Goal: Check status: Check status

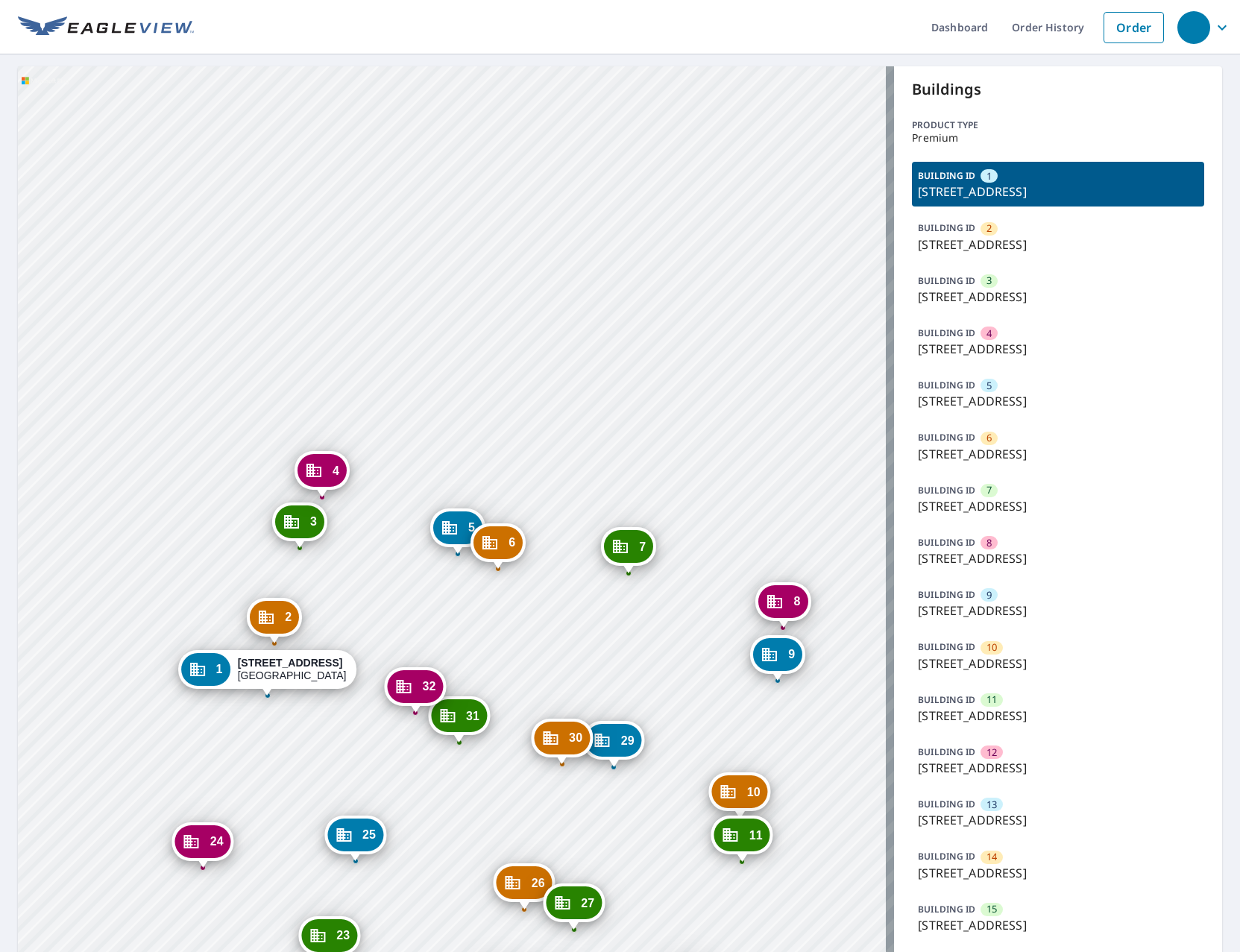
drag, startPoint x: 426, startPoint y: 697, endPoint x: 605, endPoint y: 686, distance: 179.3
click at [605, 686] on div "2 1424 N 16th St Saint Louis, MO 63106 3 1460 N 16th St Saint Louis, MO 63106 4…" at bounding box center [455, 954] width 876 height 1775
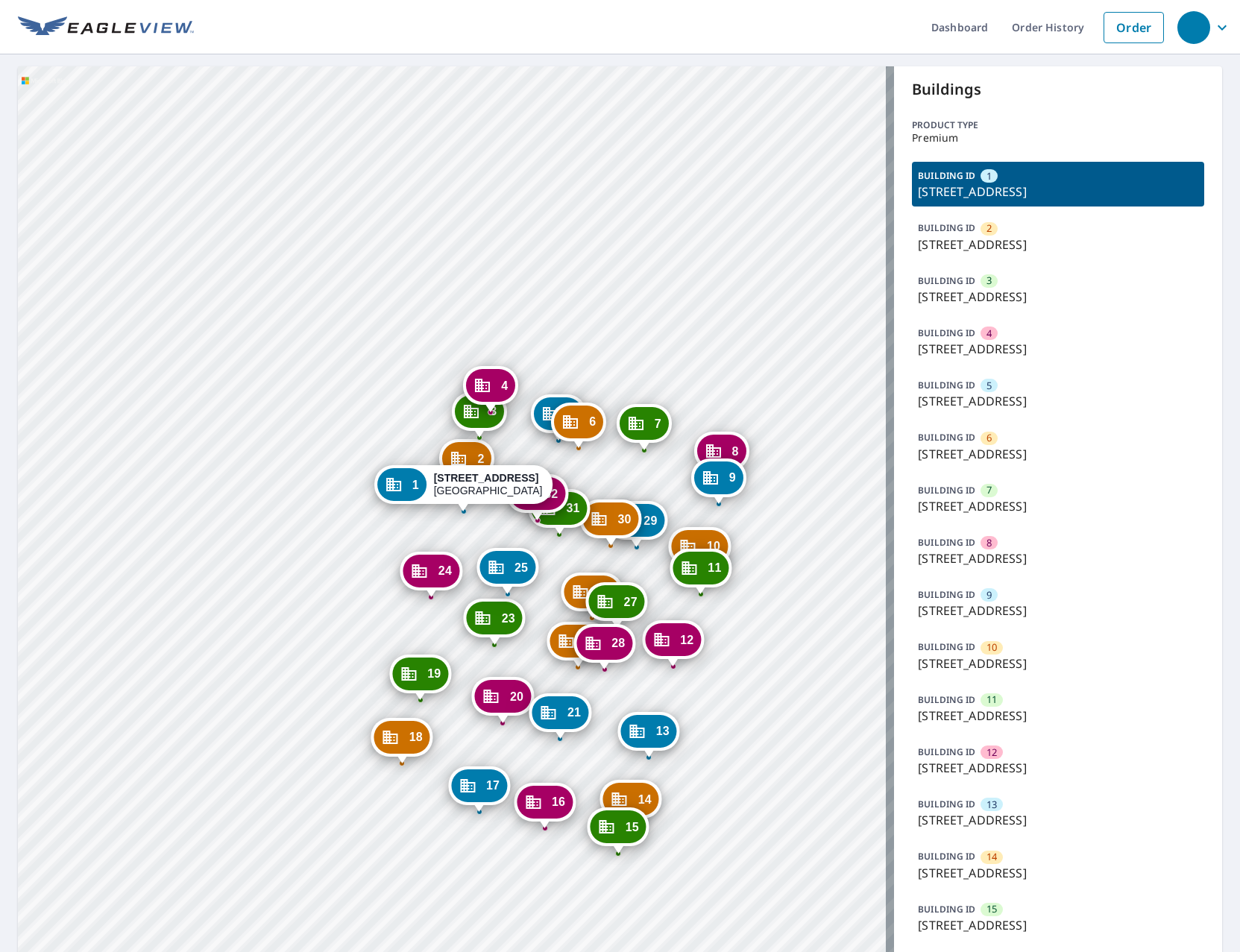
drag, startPoint x: 745, startPoint y: 699, endPoint x: -26, endPoint y: 530, distance: 789.3
click at [0, 530] on html "Dashboard Order History Order 2 1424 N 16th St Saint Louis, MO 63106 3 1460 N 1…" at bounding box center [620, 476] width 1240 height 952
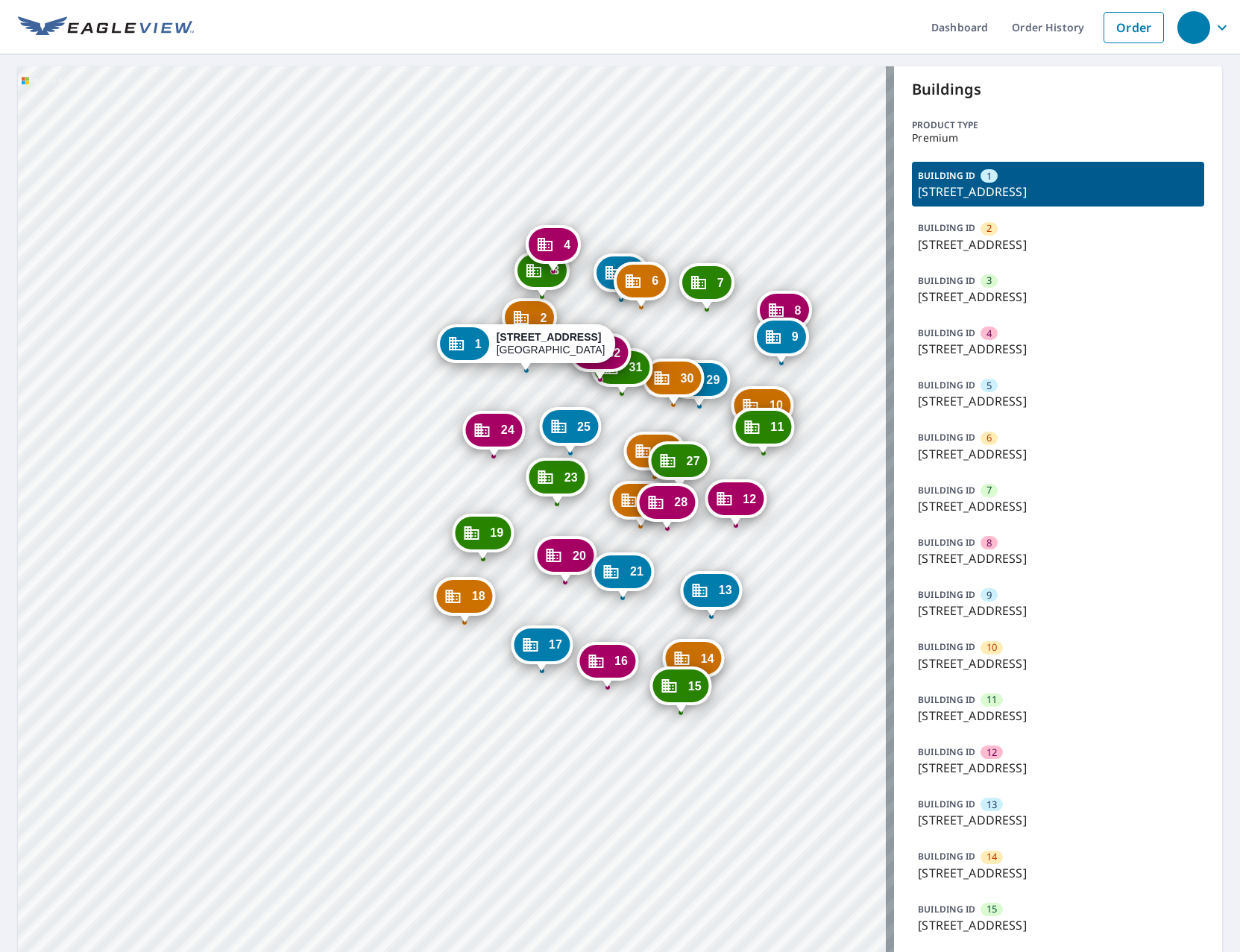
click at [103, 421] on div "2 1424 N 16th St Saint Louis, MO 63106 3 1460 N 16th St Saint Louis, MO 63106 4…" at bounding box center [455, 954] width 876 height 1775
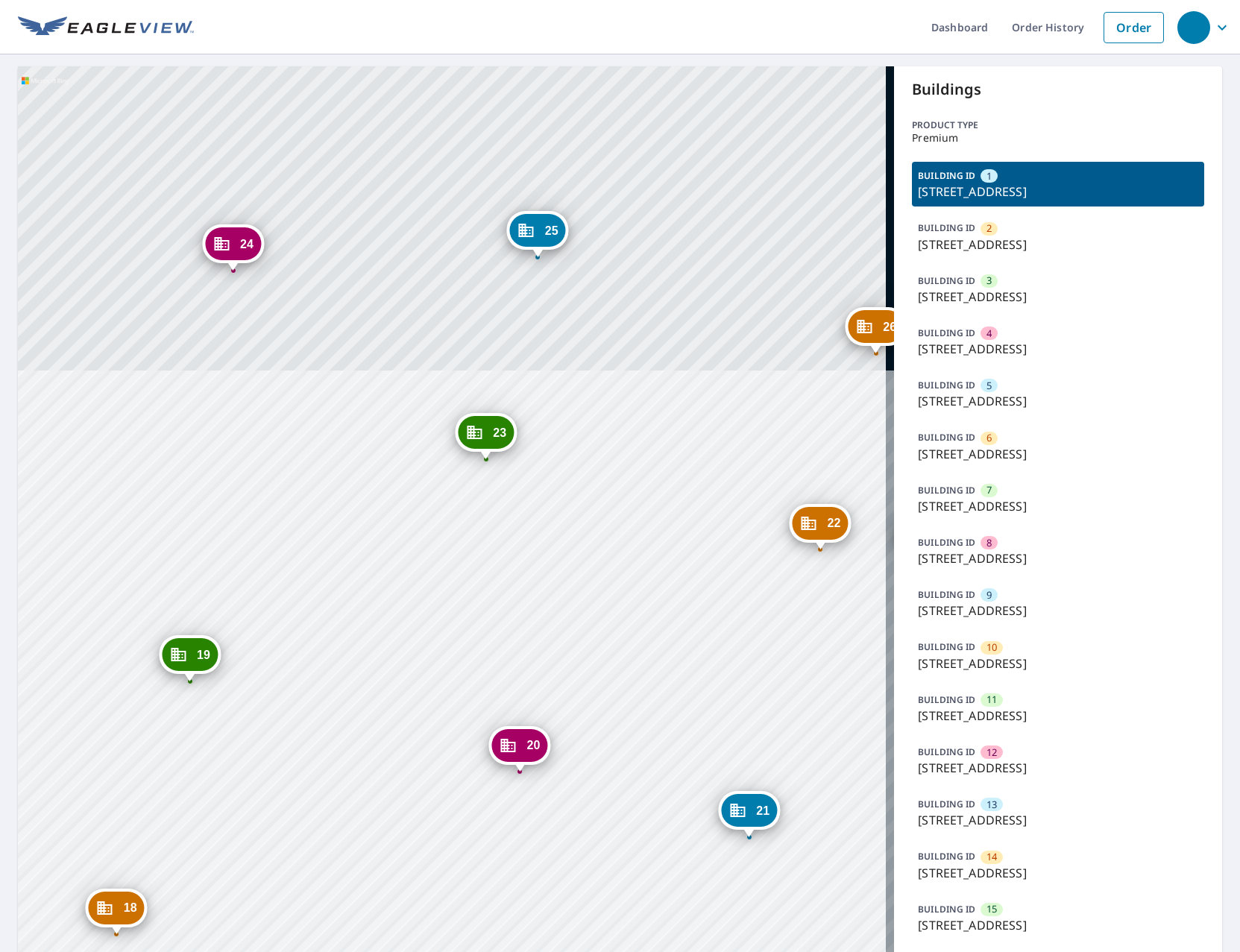
drag, startPoint x: 378, startPoint y: 449, endPoint x: 299, endPoint y: 880, distance: 438.2
click at [297, 873] on div "2 1424 N 16th St Saint Louis, MO 63106 3 1460 N 16th St Saint Louis, MO 63106 4…" at bounding box center [455, 954] width 876 height 1775
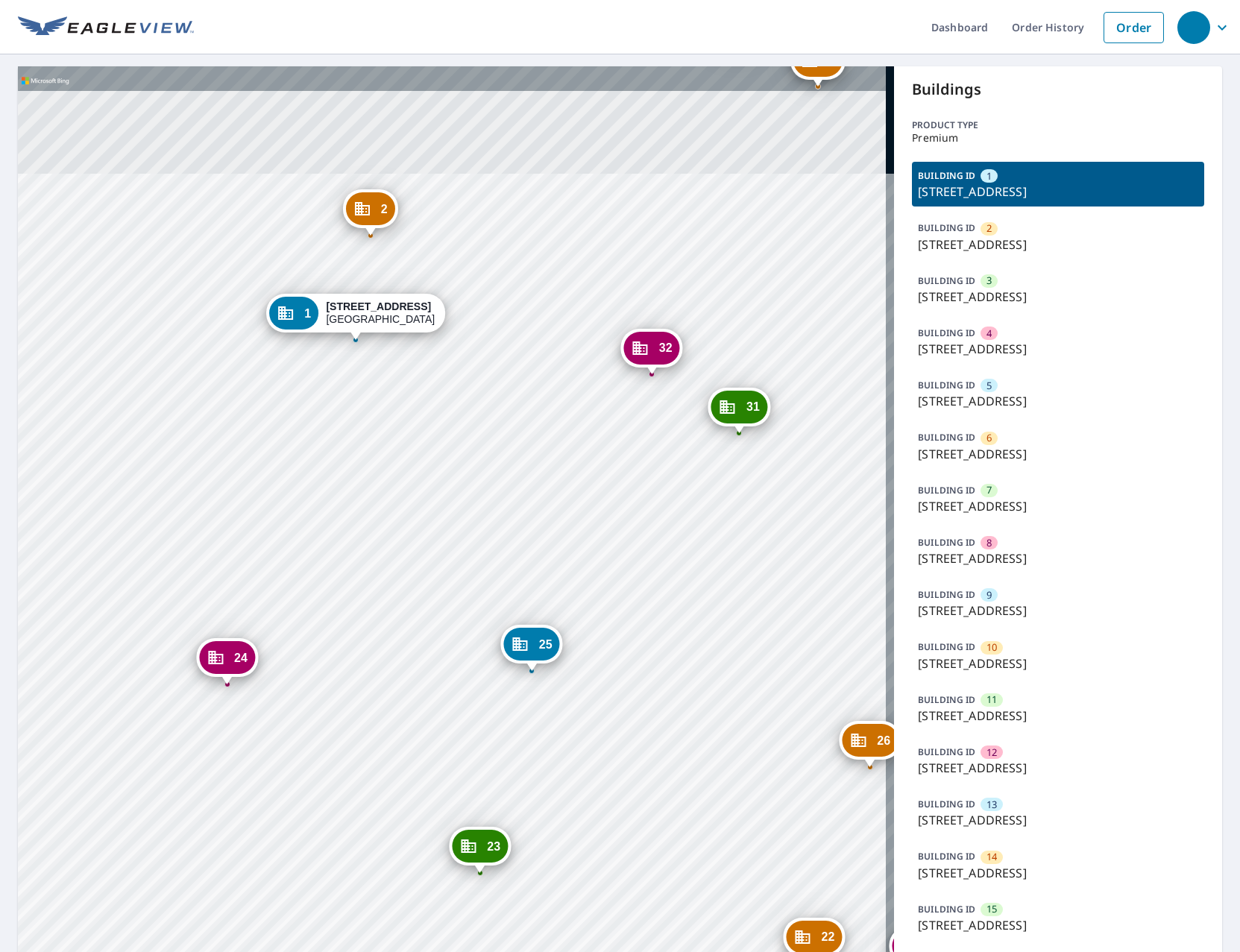
drag, startPoint x: 466, startPoint y: 407, endPoint x: 426, endPoint y: 759, distance: 354.3
click at [428, 759] on div "2 1424 N 16th St Saint Louis, MO 63106 3 1460 N 16th St Saint Louis, MO 63106 4…" at bounding box center [455, 954] width 876 height 1775
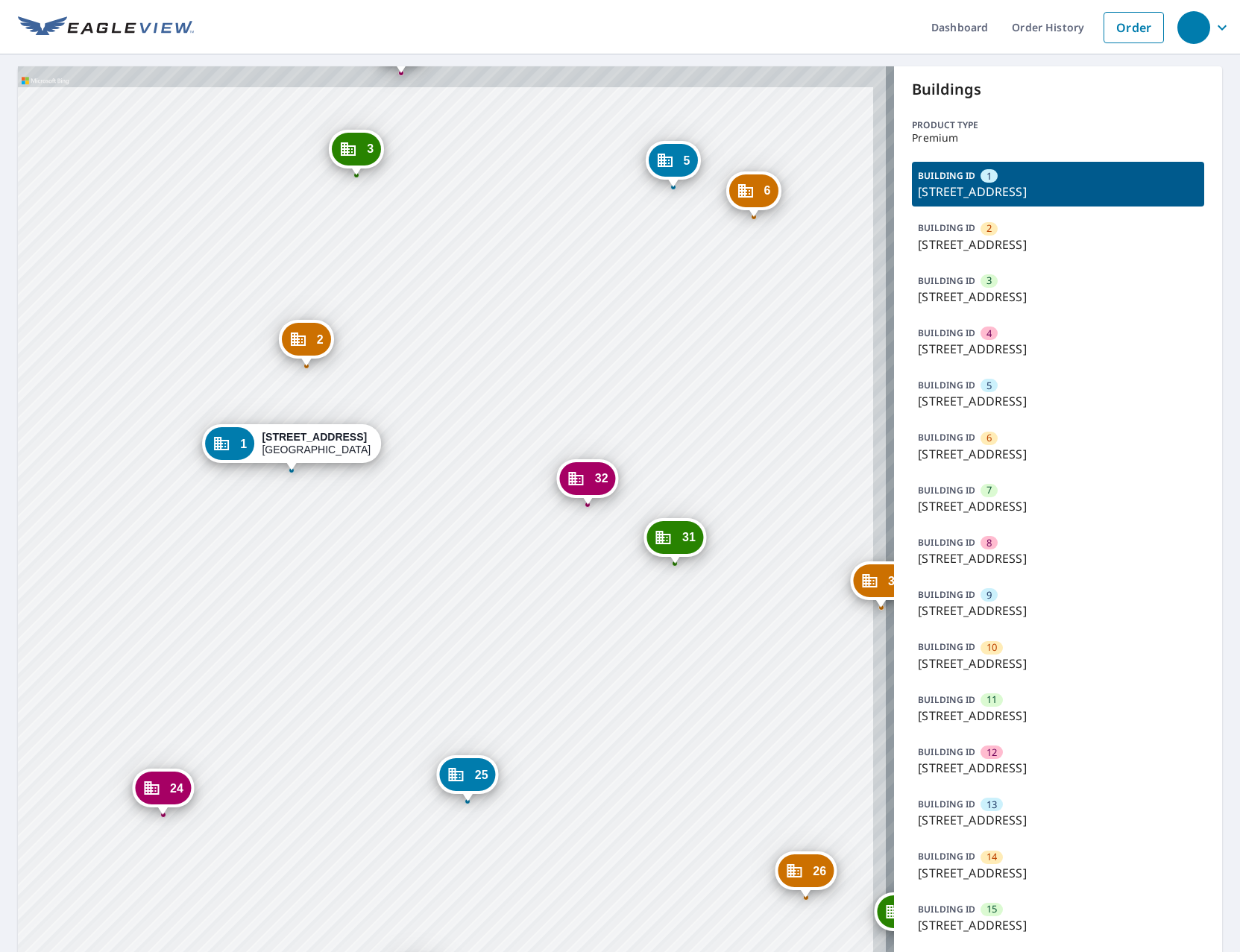
drag, startPoint x: 485, startPoint y: 288, endPoint x: 379, endPoint y: 455, distance: 197.8
click at [379, 455] on div "2 1424 N 16th St Saint Louis, MO 63106 3 1460 N 16th St Saint Louis, MO 63106 4…" at bounding box center [455, 954] width 876 height 1775
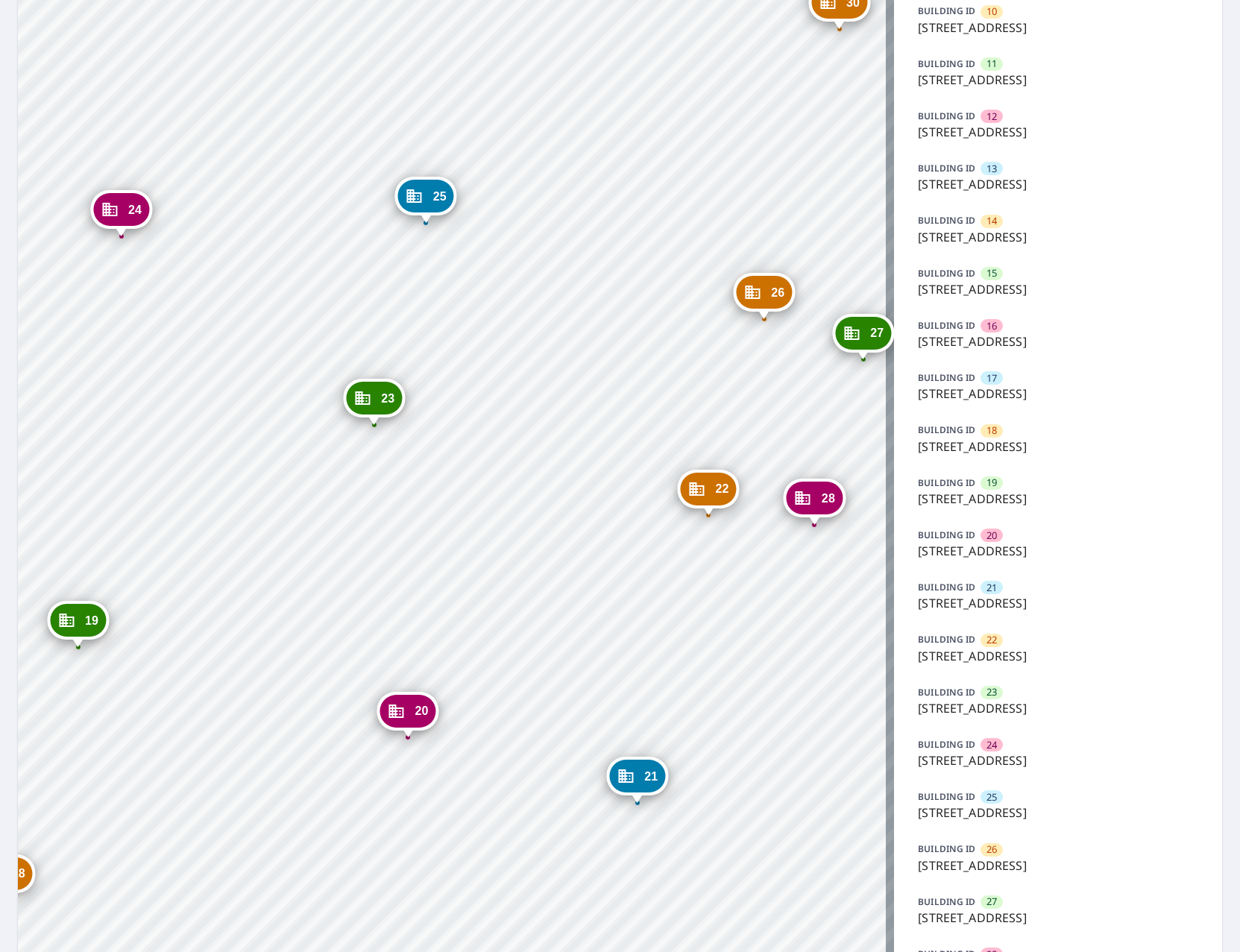
scroll to position [671, 0]
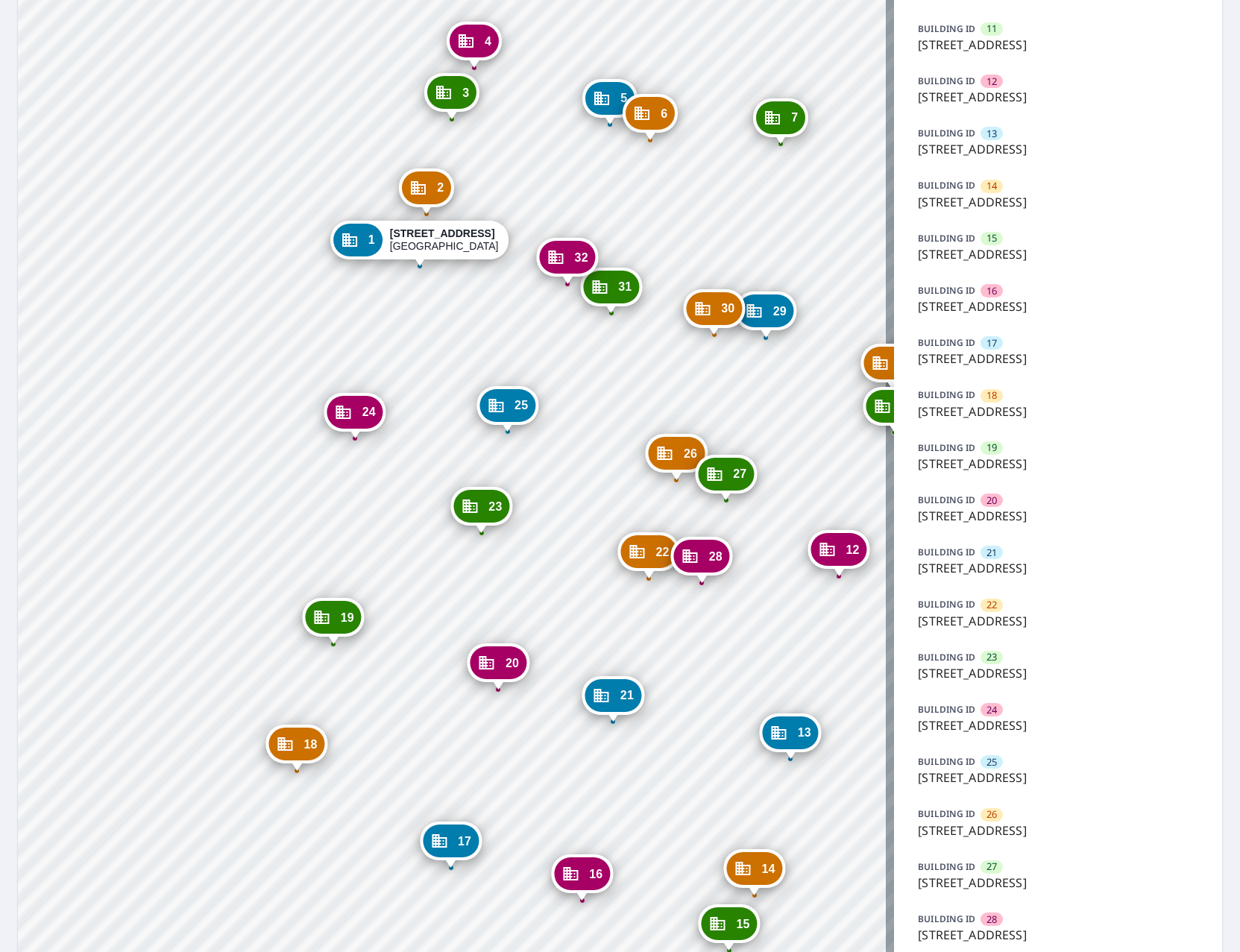
drag, startPoint x: 308, startPoint y: 668, endPoint x: 351, endPoint y: 667, distance: 43.0
click at [351, 667] on div "2 1424 N 16th St Saint Louis, MO 63106 3 1460 N 16th St Saint Louis, MO 63106 4…" at bounding box center [455, 283] width 876 height 1775
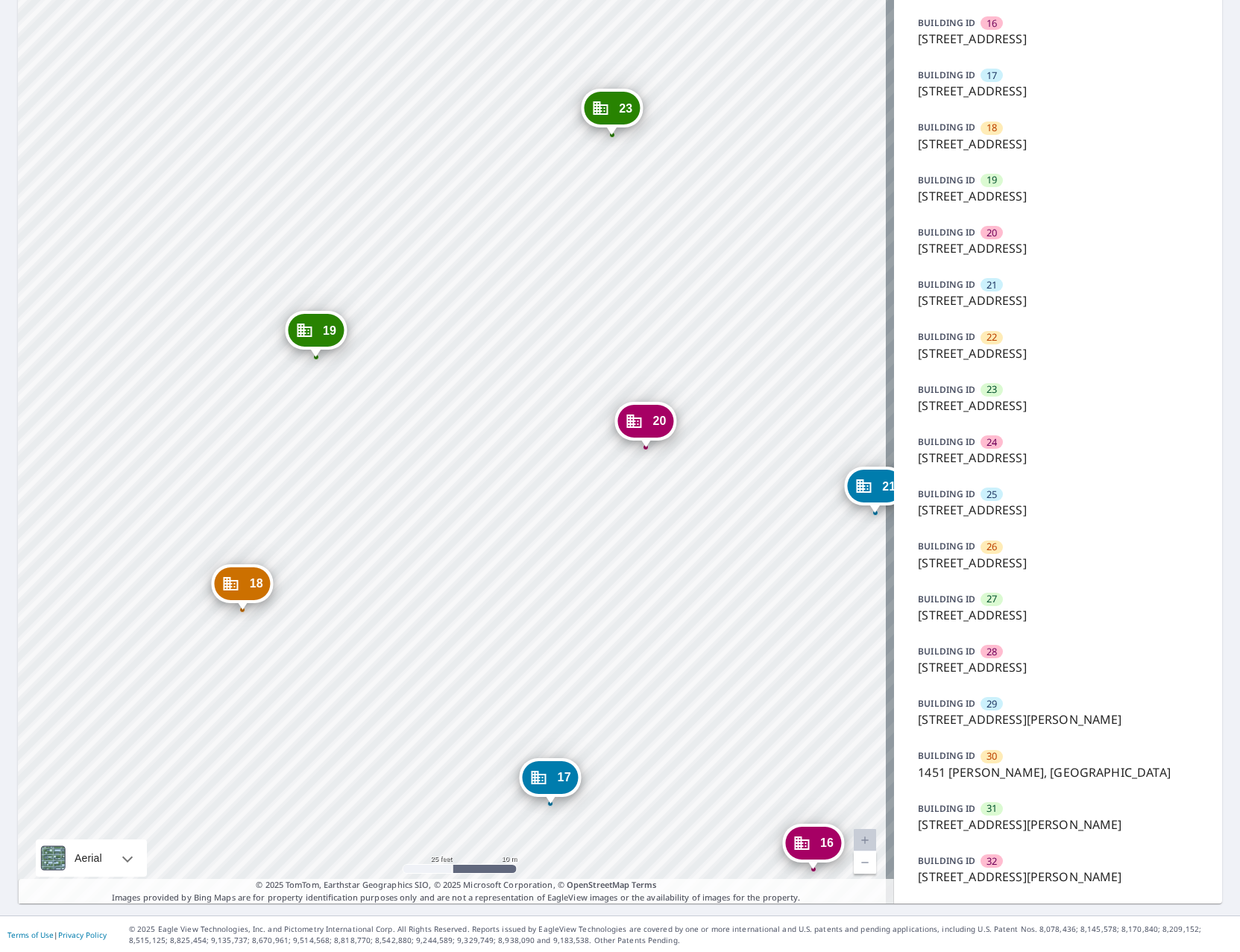
scroll to position [940, 0]
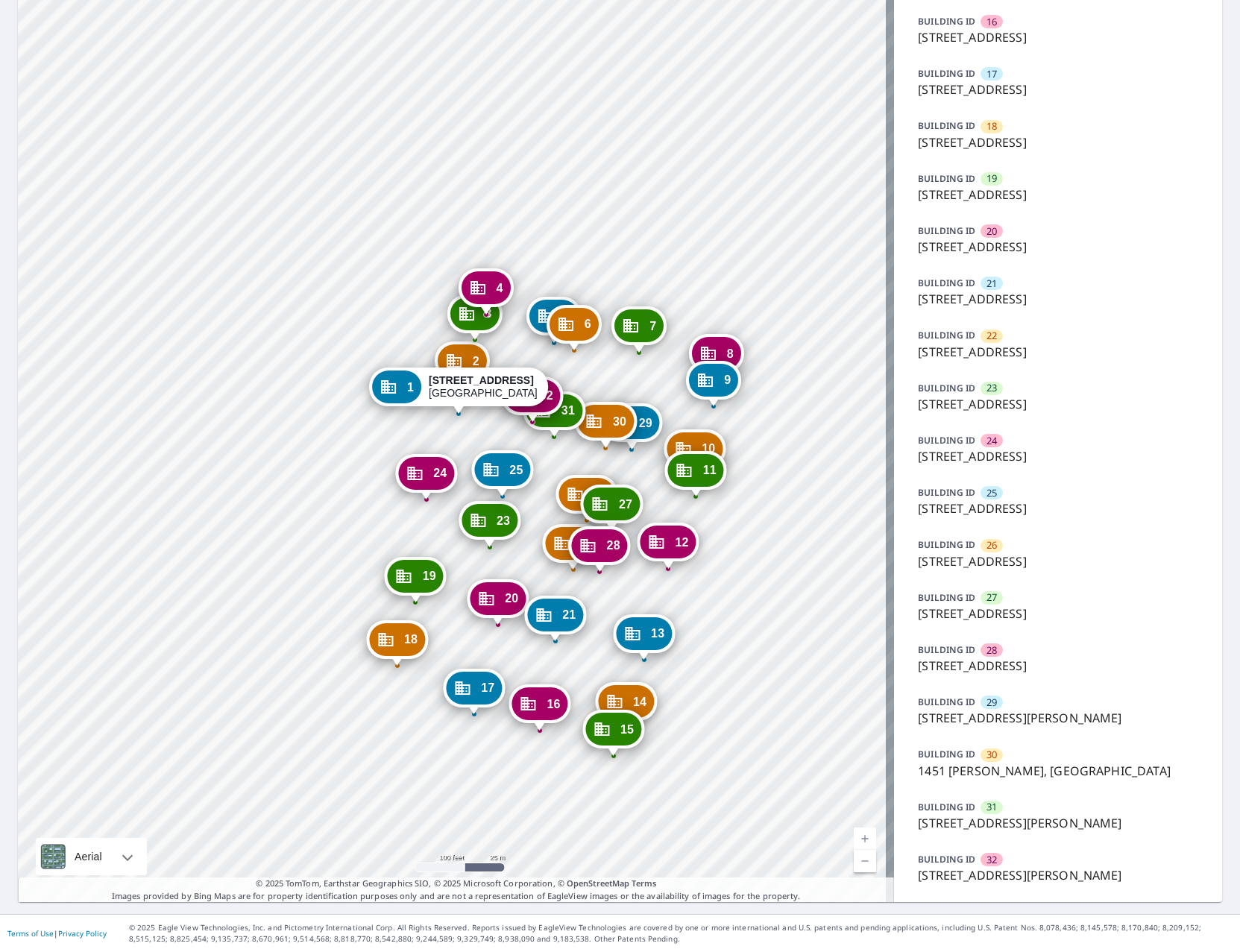
drag, startPoint x: 729, startPoint y: 355, endPoint x: 531, endPoint y: 555, distance: 281.4
click at [531, 555] on div "2 1424 N 16th St Saint Louis, MO 63106 3 1460 N 16th St Saint Louis, MO 63106 4…" at bounding box center [455, 13] width 876 height 1775
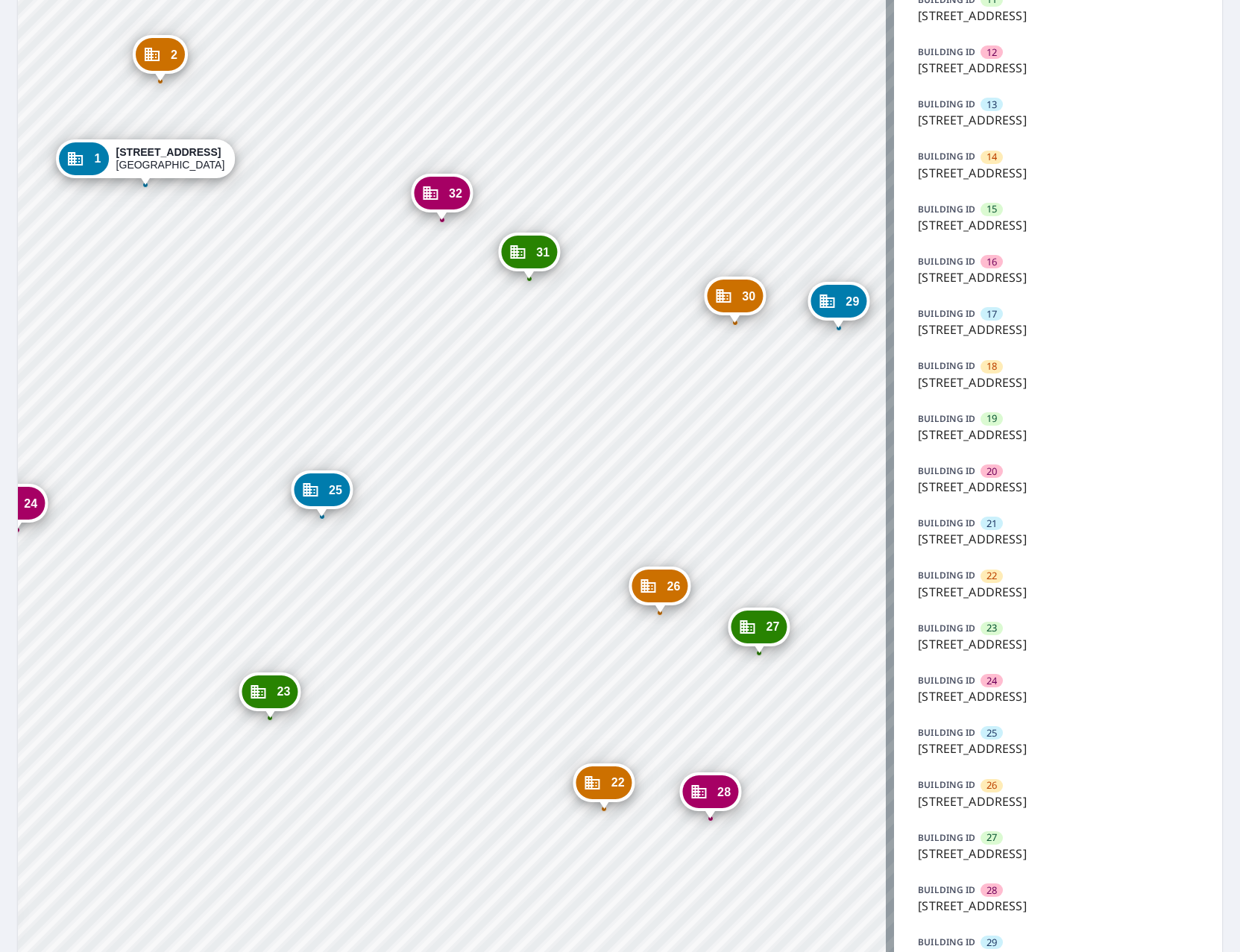
scroll to position [716, 0]
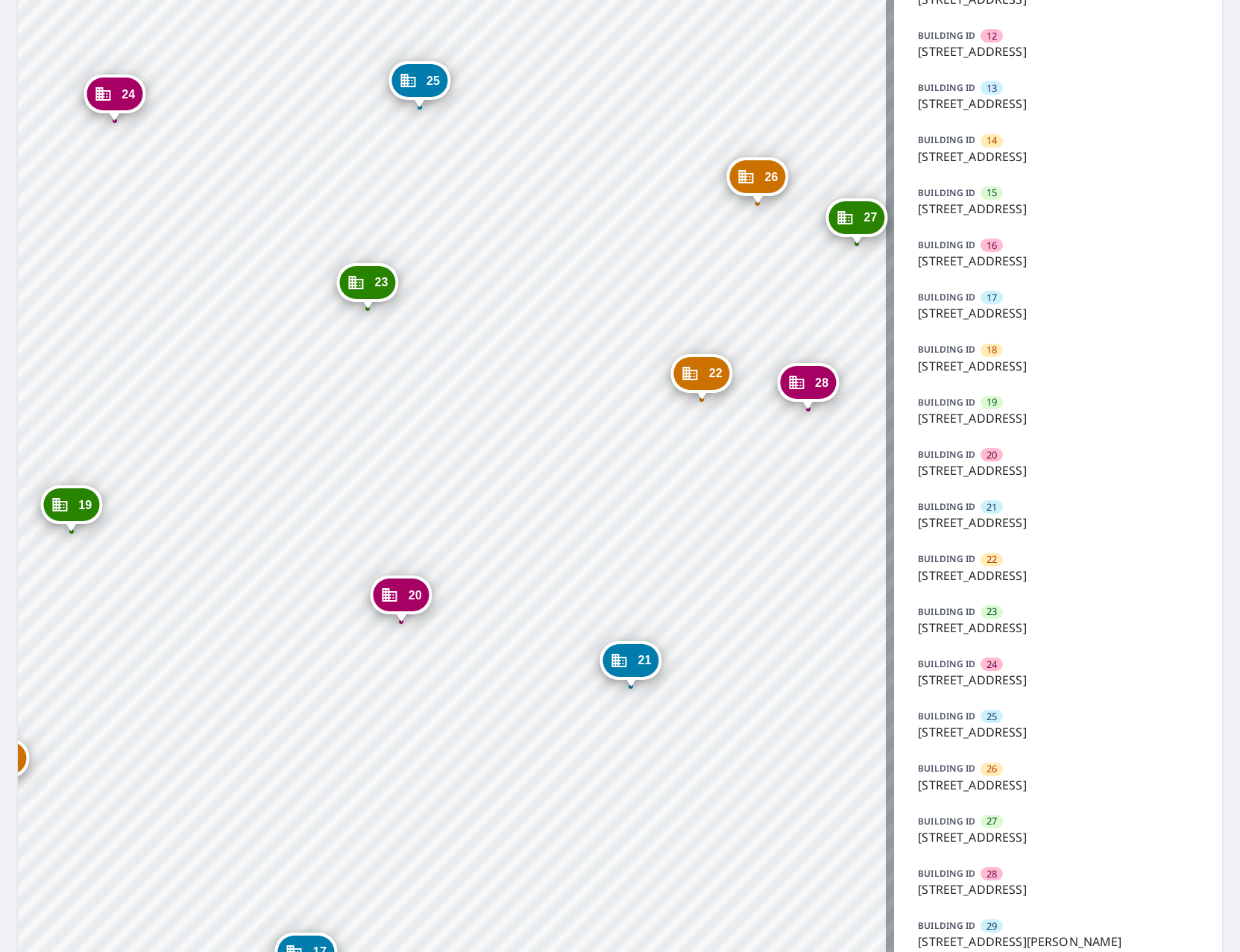
drag, startPoint x: 594, startPoint y: 552, endPoint x: 572, endPoint y: 271, distance: 281.9
click at [572, 271] on div "2 1424 N 16th St Saint Louis, MO 63106 3 1460 N 16th St Saint Louis, MO 63106 4…" at bounding box center [455, 237] width 876 height 1775
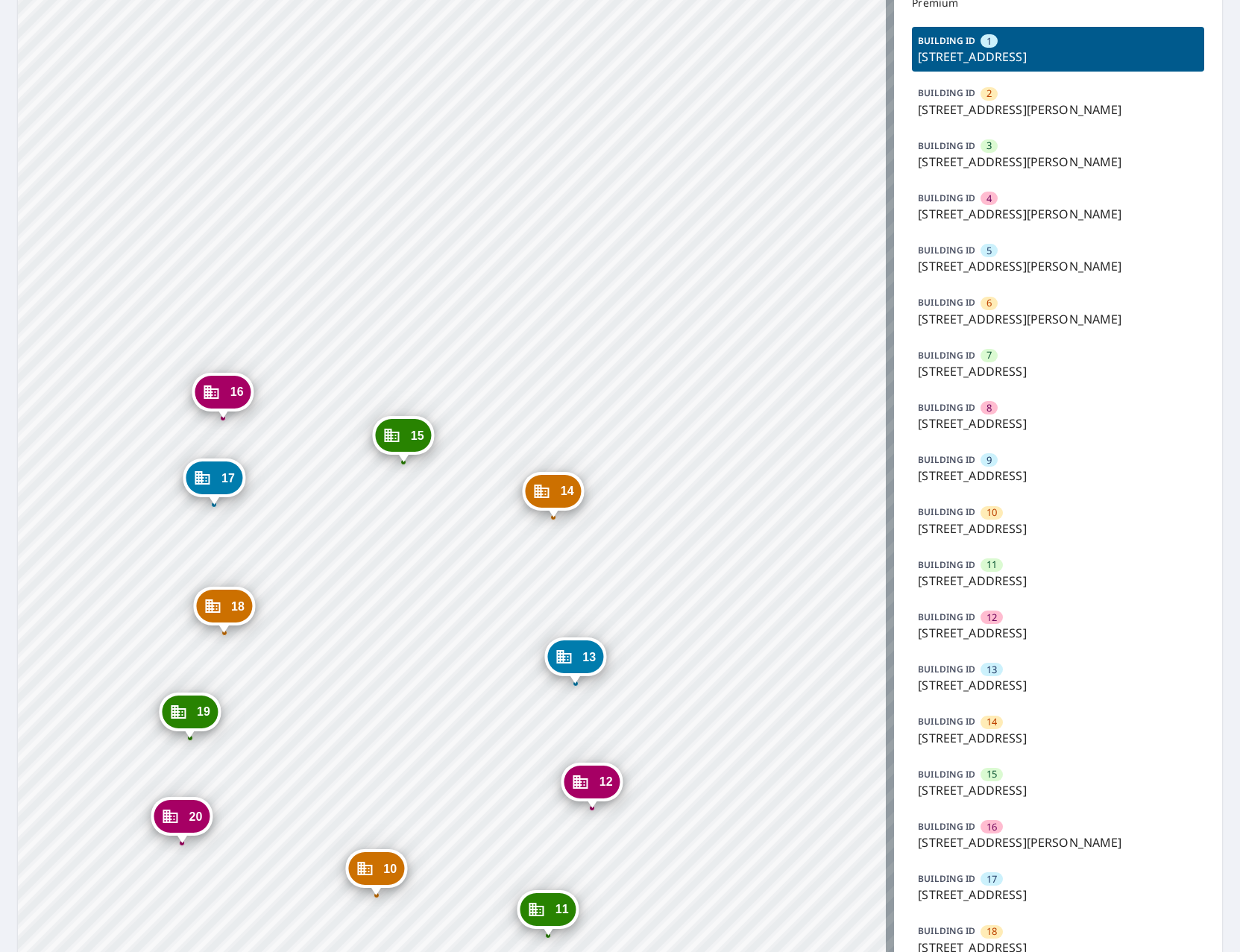
scroll to position [311, 0]
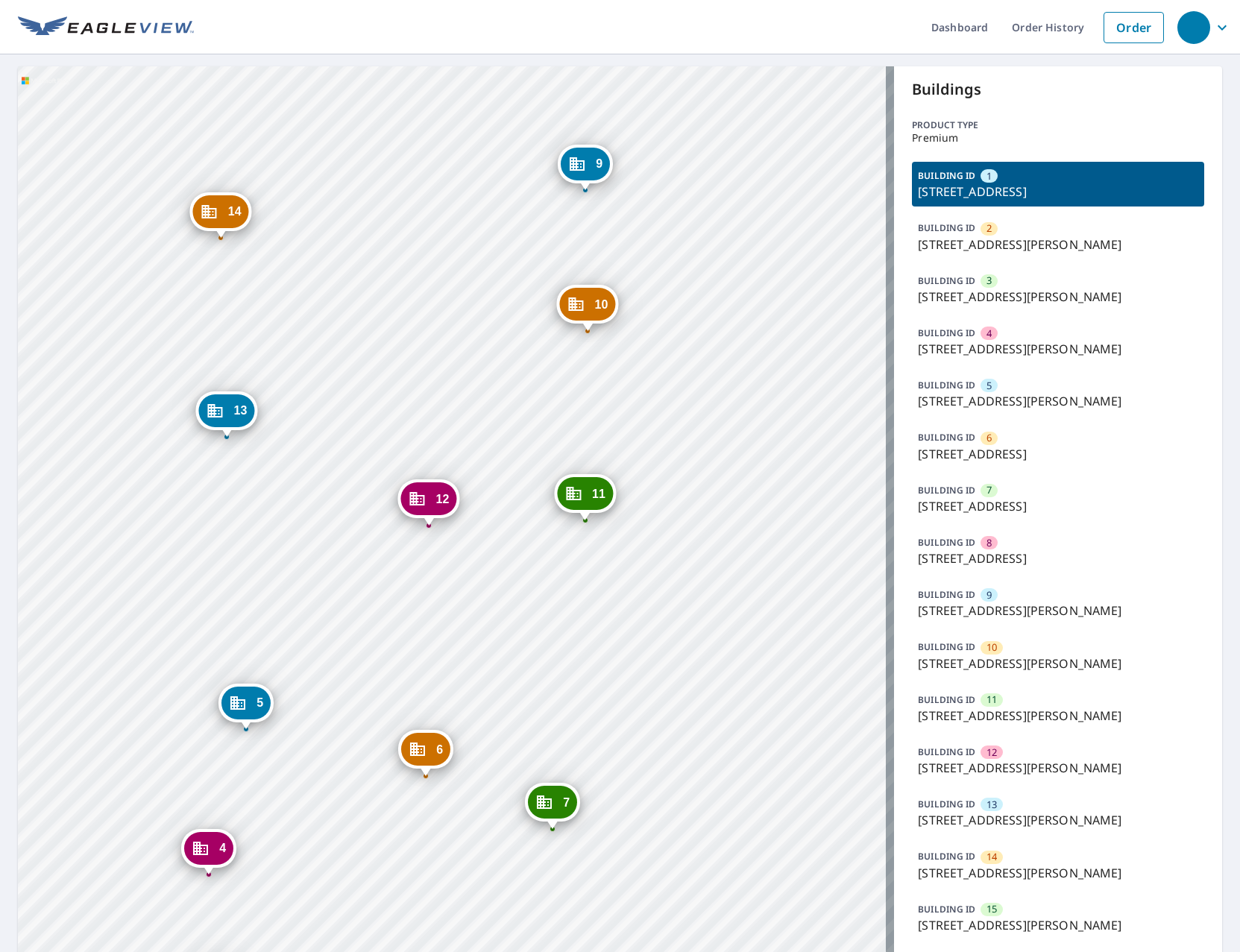
drag, startPoint x: 414, startPoint y: 444, endPoint x: 434, endPoint y: 49, distance: 395.5
click at [434, 45] on div "Dashboard Order History Order 2 1000 N Leonard Ave Saint Louis, MO 63106 3 1000…" at bounding box center [620, 476] width 1240 height 952
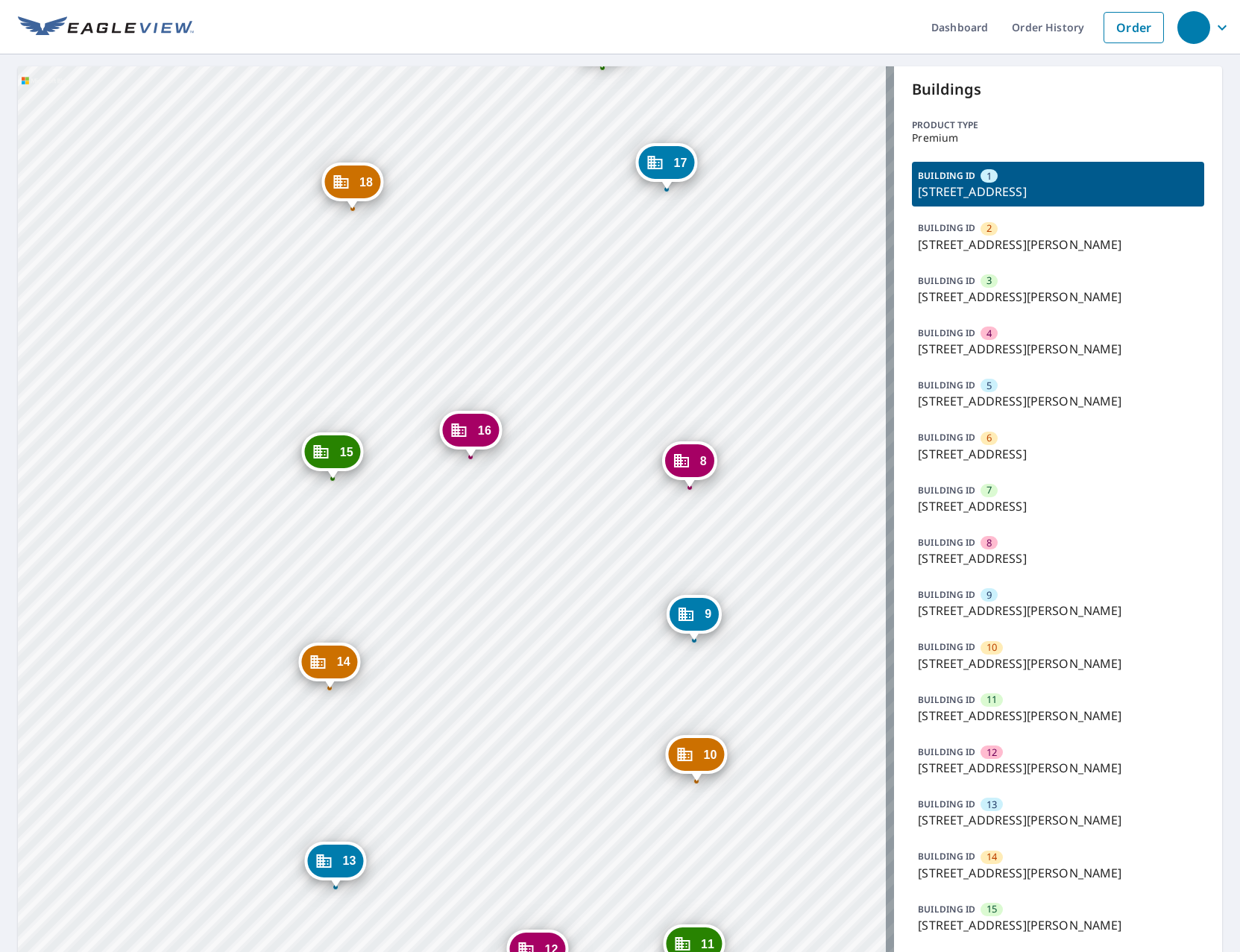
click at [544, 521] on div "2 1000 N Leonard Ave Saint Louis, MO 63106 3 1000 N Leonard Ave Saint Louis, MO…" at bounding box center [455, 737] width 876 height 1342
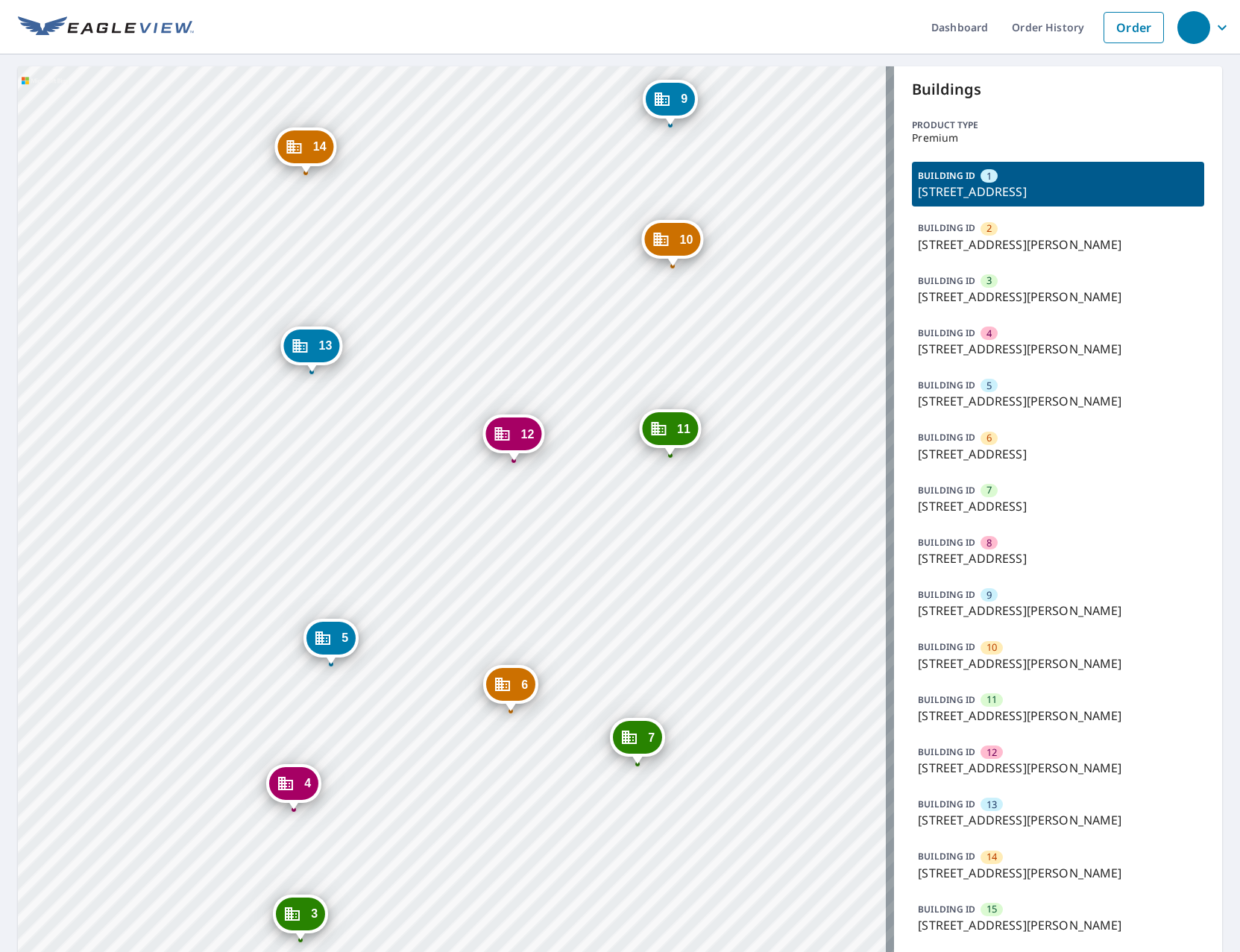
drag, startPoint x: 539, startPoint y: 550, endPoint x: 532, endPoint y: 336, distance: 214.1
click at [532, 336] on div "2 1000 N Leonard Ave Saint Louis, MO 63106 3 1000 N Leonard Ave Saint Louis, MO…" at bounding box center [455, 737] width 876 height 1342
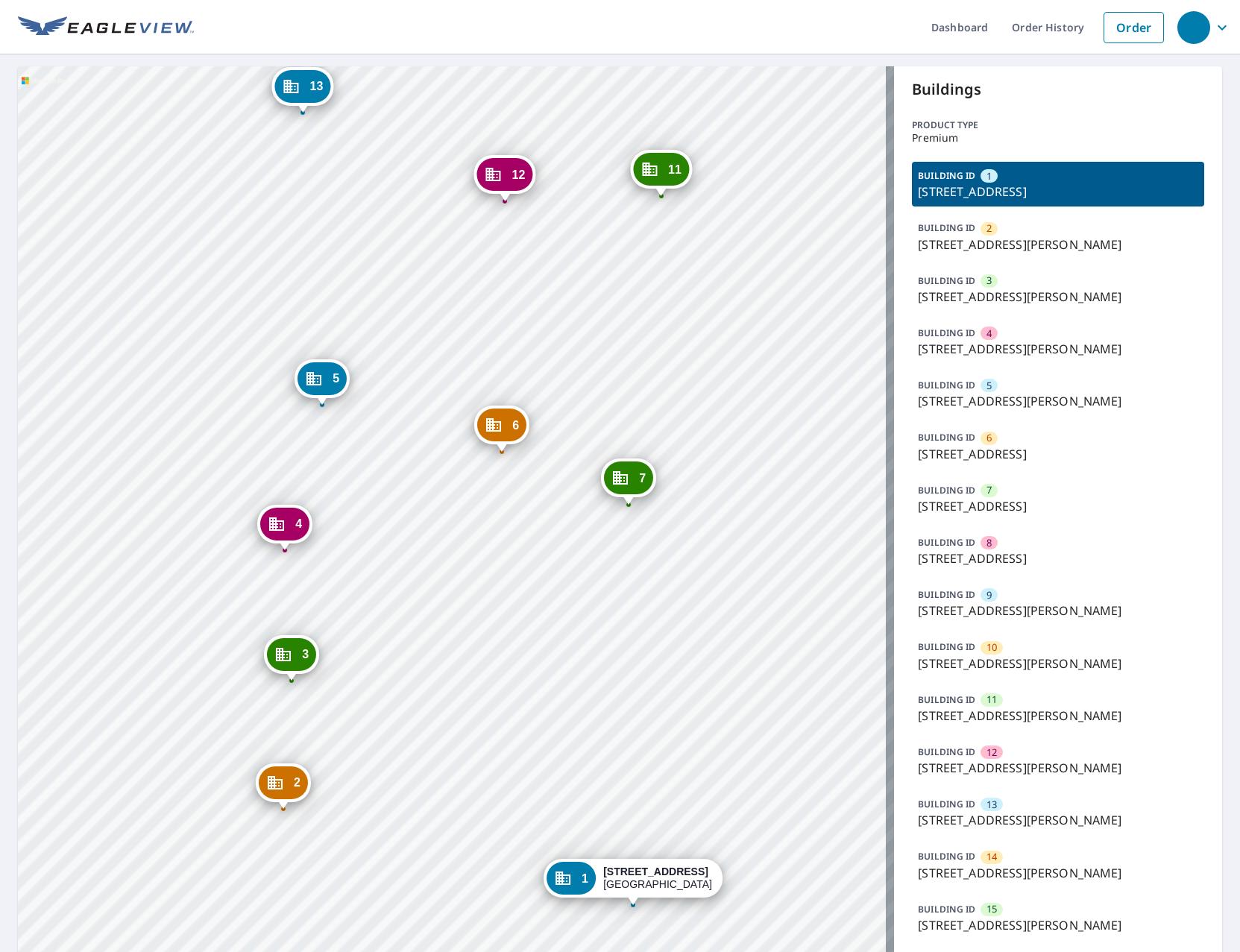
drag, startPoint x: 561, startPoint y: 635, endPoint x: 559, endPoint y: 593, distance: 42.0
click at [559, 593] on div "2 1000 N Leonard Ave Saint Louis, MO 63106 3 1000 N Leonard Ave Saint Louis, MO…" at bounding box center [455, 737] width 876 height 1342
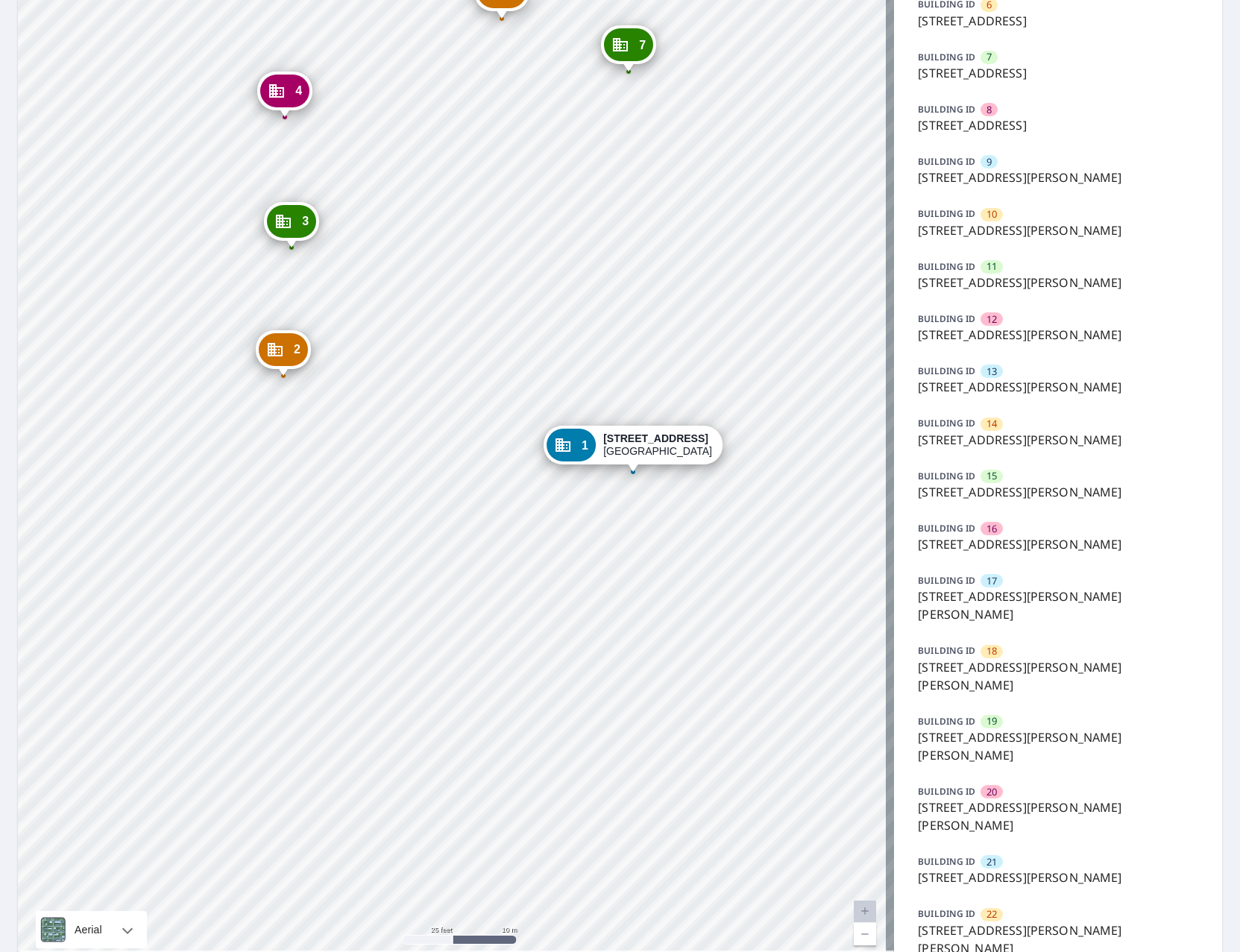
scroll to position [506, 0]
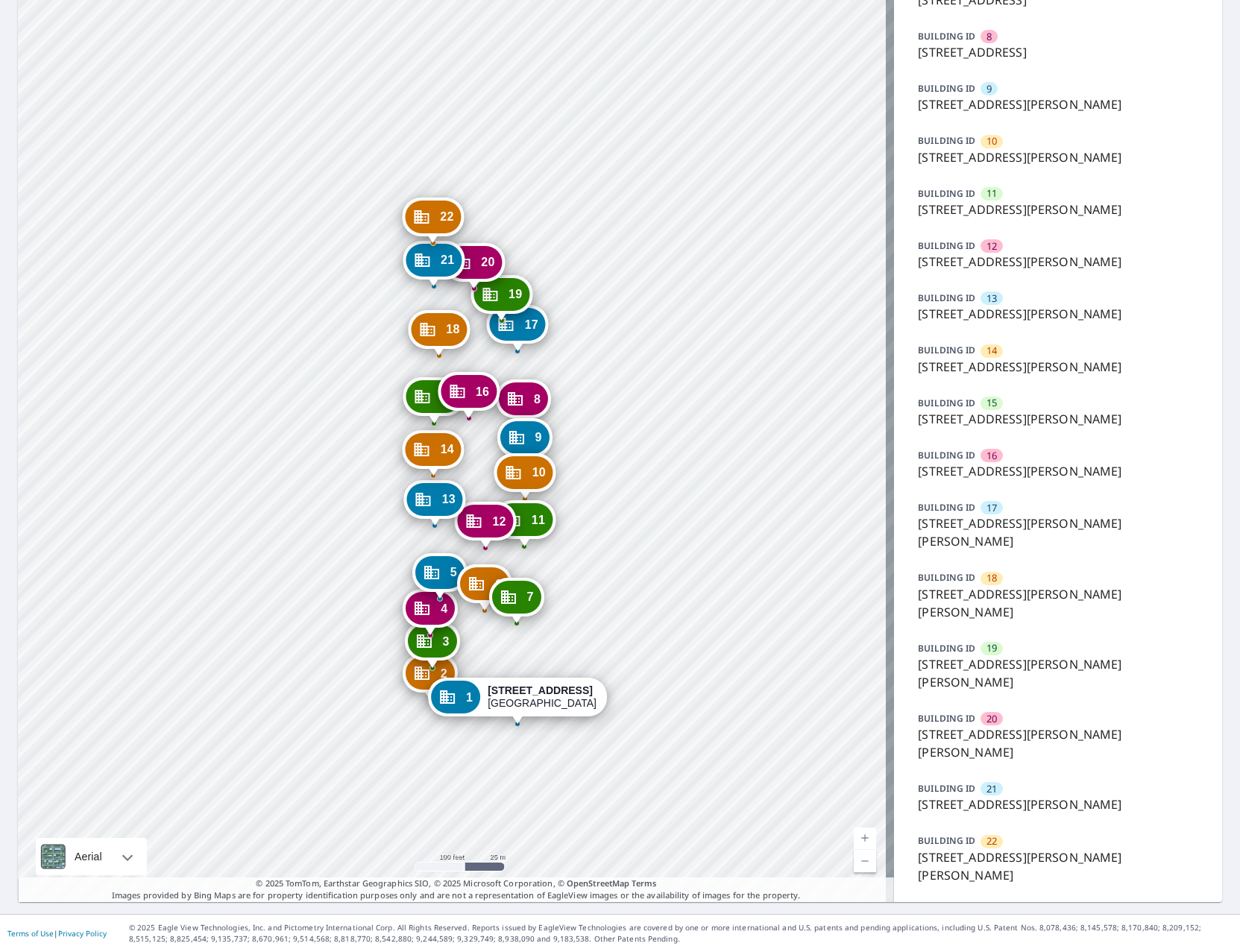
drag, startPoint x: 553, startPoint y: 185, endPoint x: 507, endPoint y: 550, distance: 367.9
click at [507, 550] on div "2 1000 N Leonard Ave Saint Louis, MO 63106 3 1000 N Leonard Ave Saint Louis, MO…" at bounding box center [455, 231] width 876 height 1342
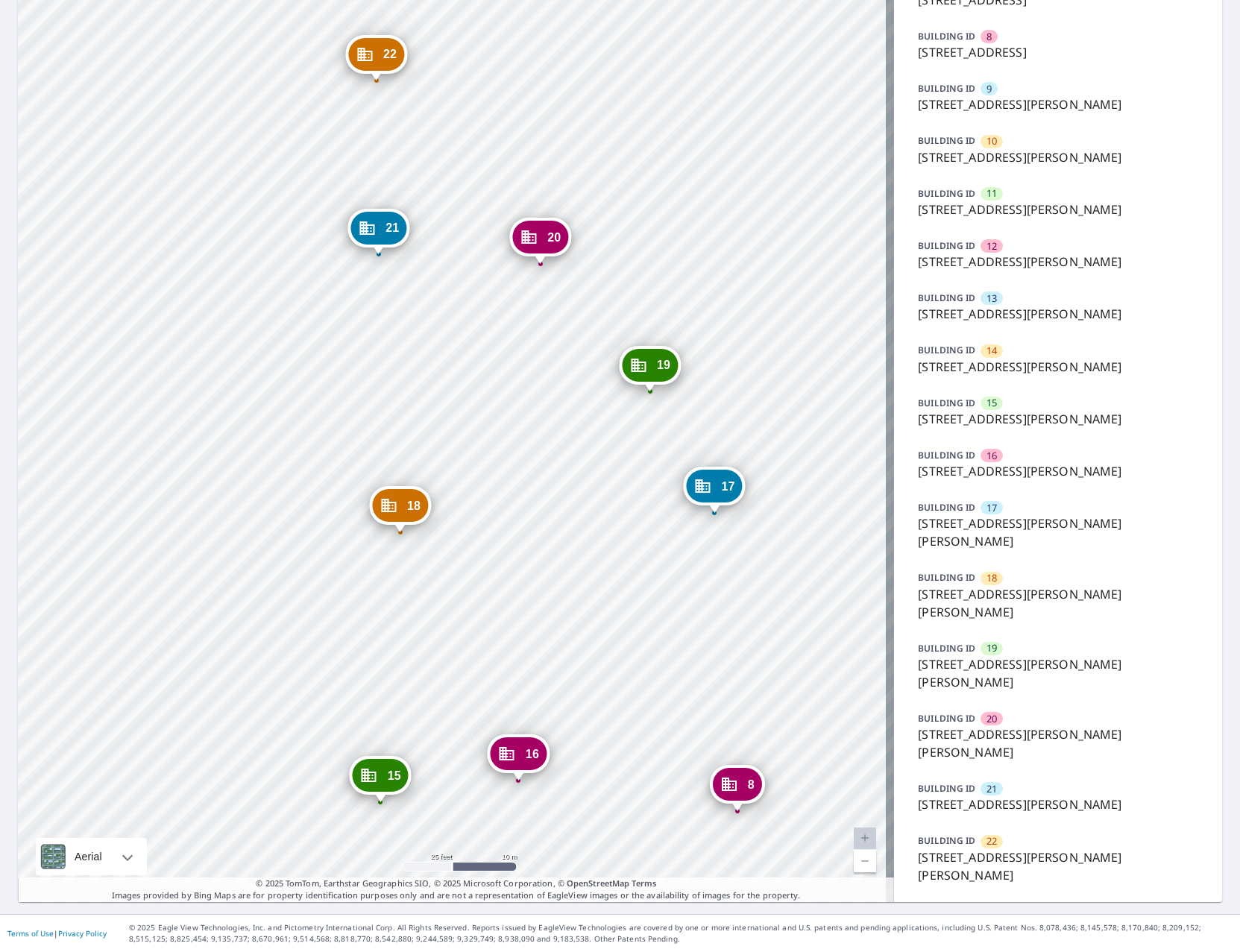
drag, startPoint x: 484, startPoint y: 375, endPoint x: 541, endPoint y: 415, distance: 69.6
click at [541, 415] on div "2 1000 N Leonard Ave Saint Louis, MO 63106 3 1000 N Leonard Ave Saint Louis, MO…" at bounding box center [455, 231] width 876 height 1342
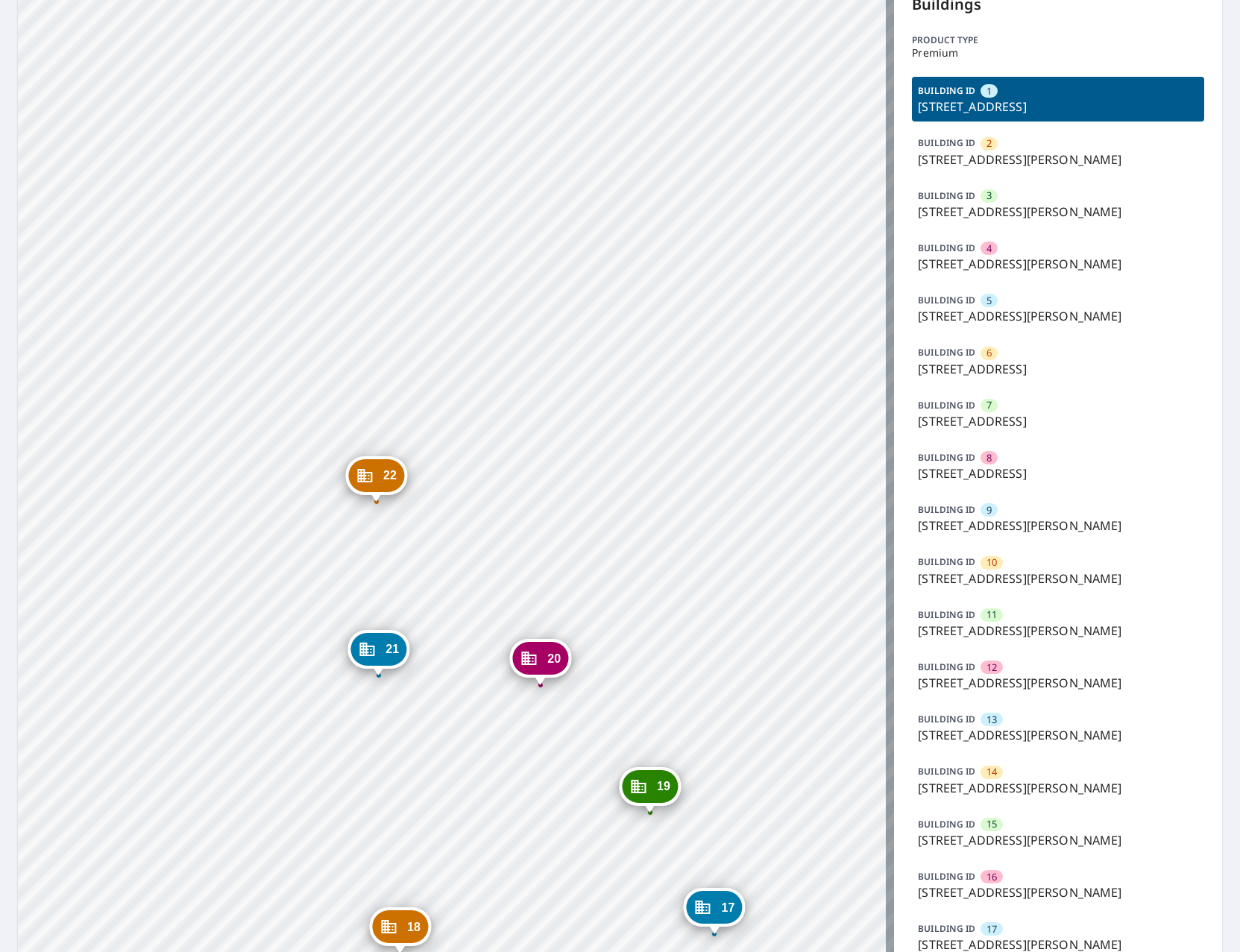
scroll to position [59, 0]
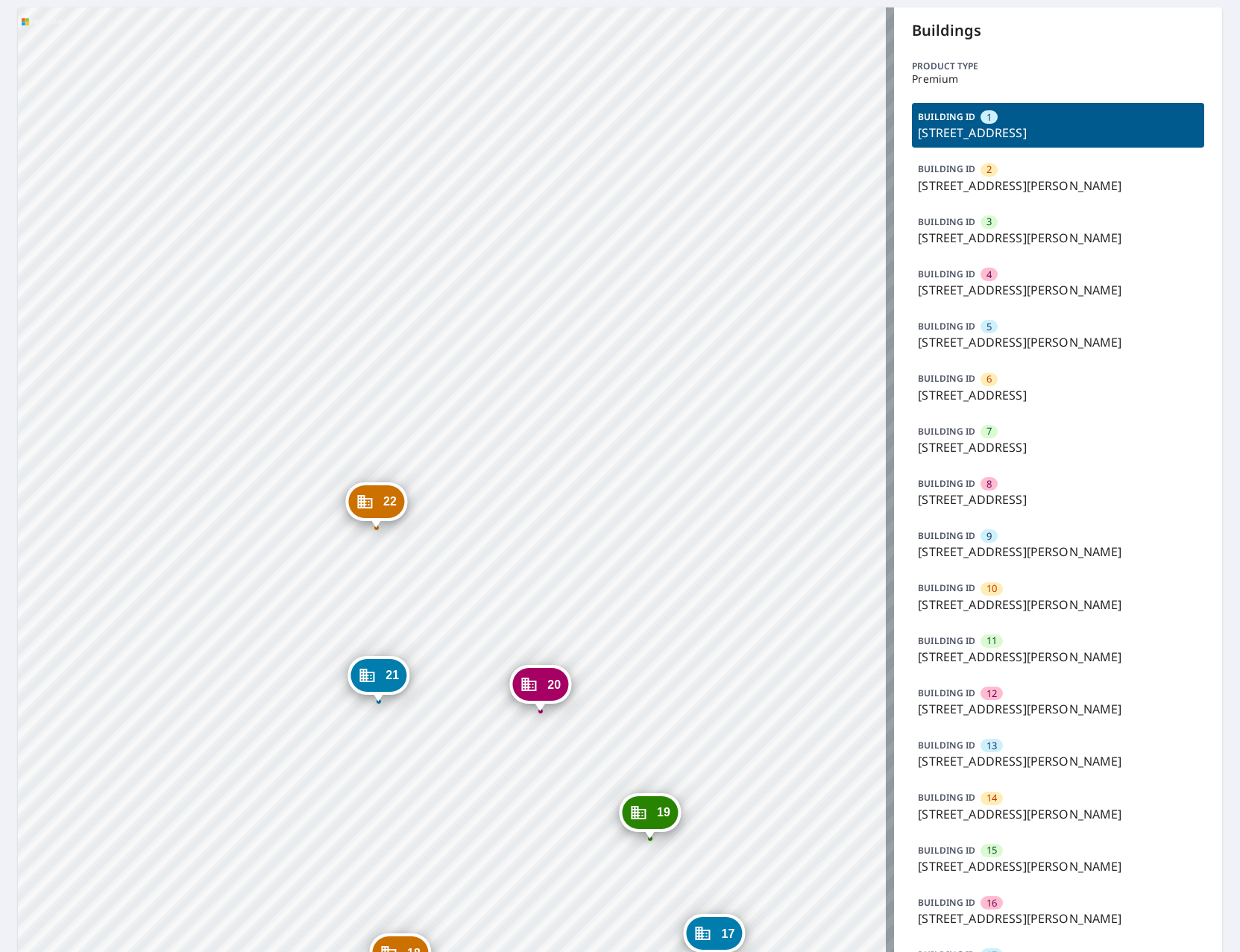
drag, startPoint x: 631, startPoint y: 662, endPoint x: 479, endPoint y: -14, distance: 692.9
click at [479, 0] on html "Dashboard Order History Order 2 1000 N Leonard Ave Saint Louis, MO 63106 3 1000…" at bounding box center [620, 476] width 1240 height 952
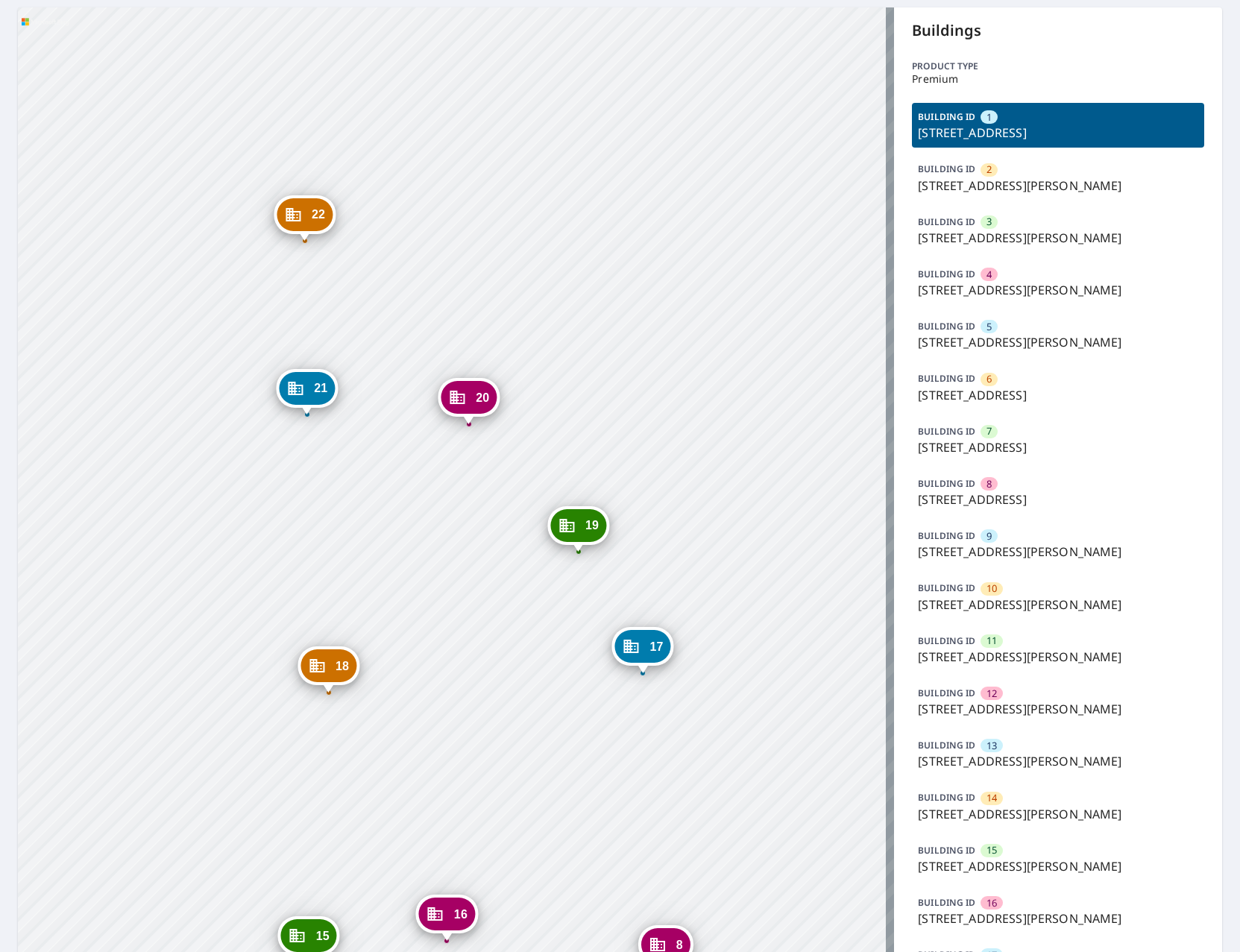
click at [560, 375] on div "2 1000 N Leonard Ave Saint Louis, MO 63106 3 1000 N Leonard Ave Saint Louis, MO…" at bounding box center [455, 678] width 876 height 1342
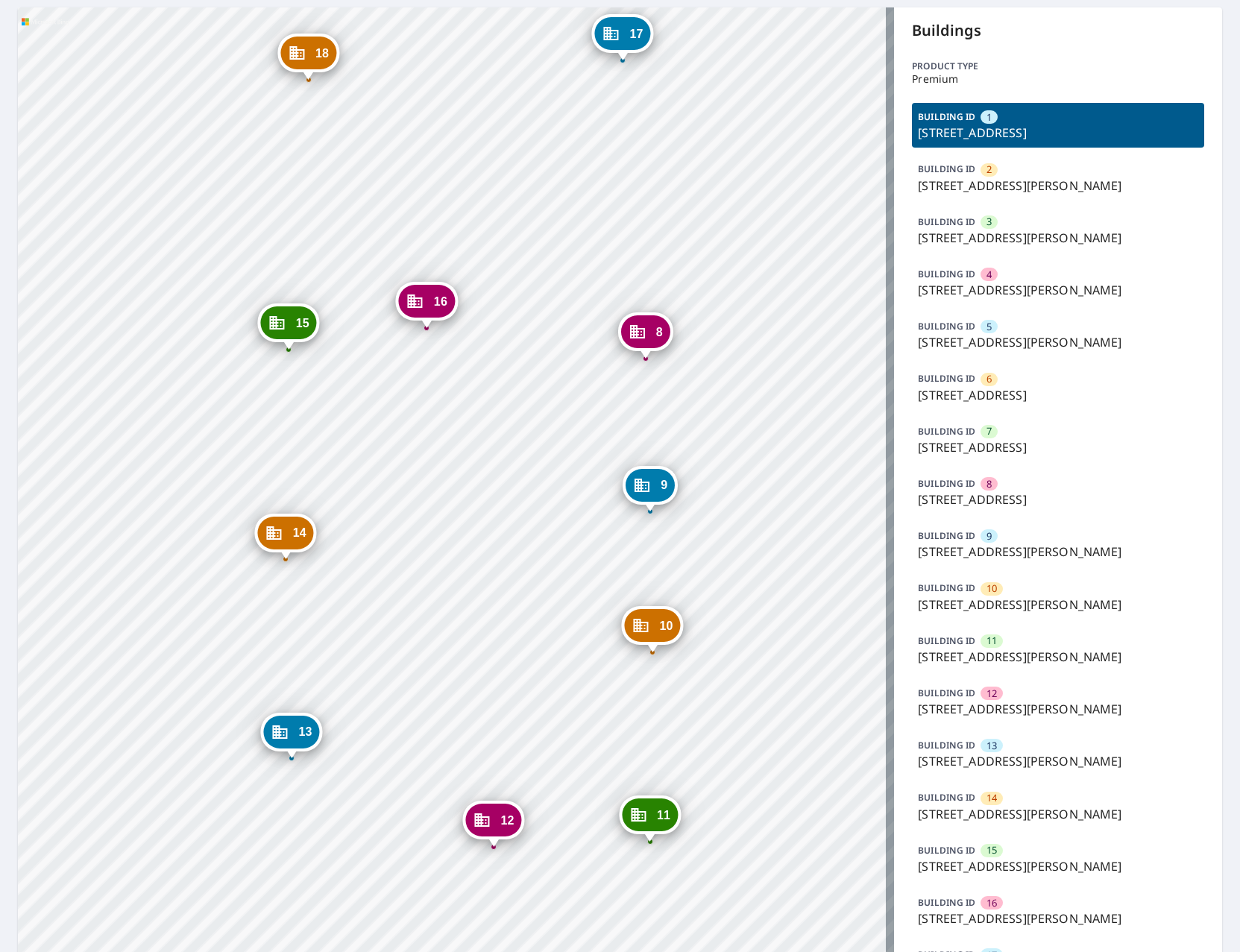
drag, startPoint x: 555, startPoint y: 266, endPoint x: 555, endPoint y: 253, distance: 13.0
click at [555, 253] on div "2 1000 N Leonard Ave Saint Louis, MO 63106 3 1000 N Leonard Ave Saint Louis, MO…" at bounding box center [455, 678] width 876 height 1342
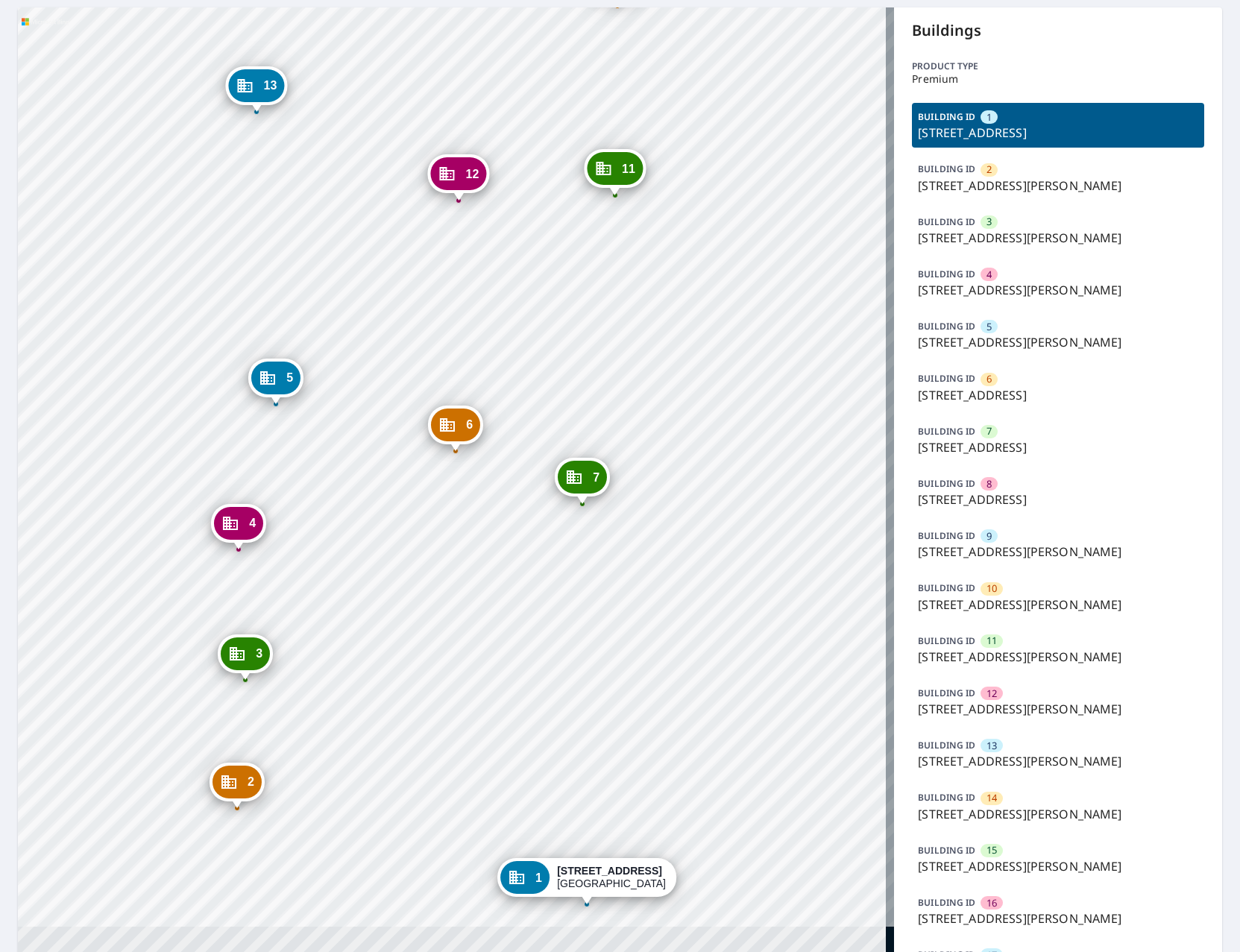
drag, startPoint x: 506, startPoint y: 22, endPoint x: 505, endPoint y: -82, distance: 104.0
click at [505, 0] on html "Dashboard Order History Order 2 1000 N Leonard Ave Saint Louis, MO 63106 3 1000…" at bounding box center [620, 476] width 1240 height 952
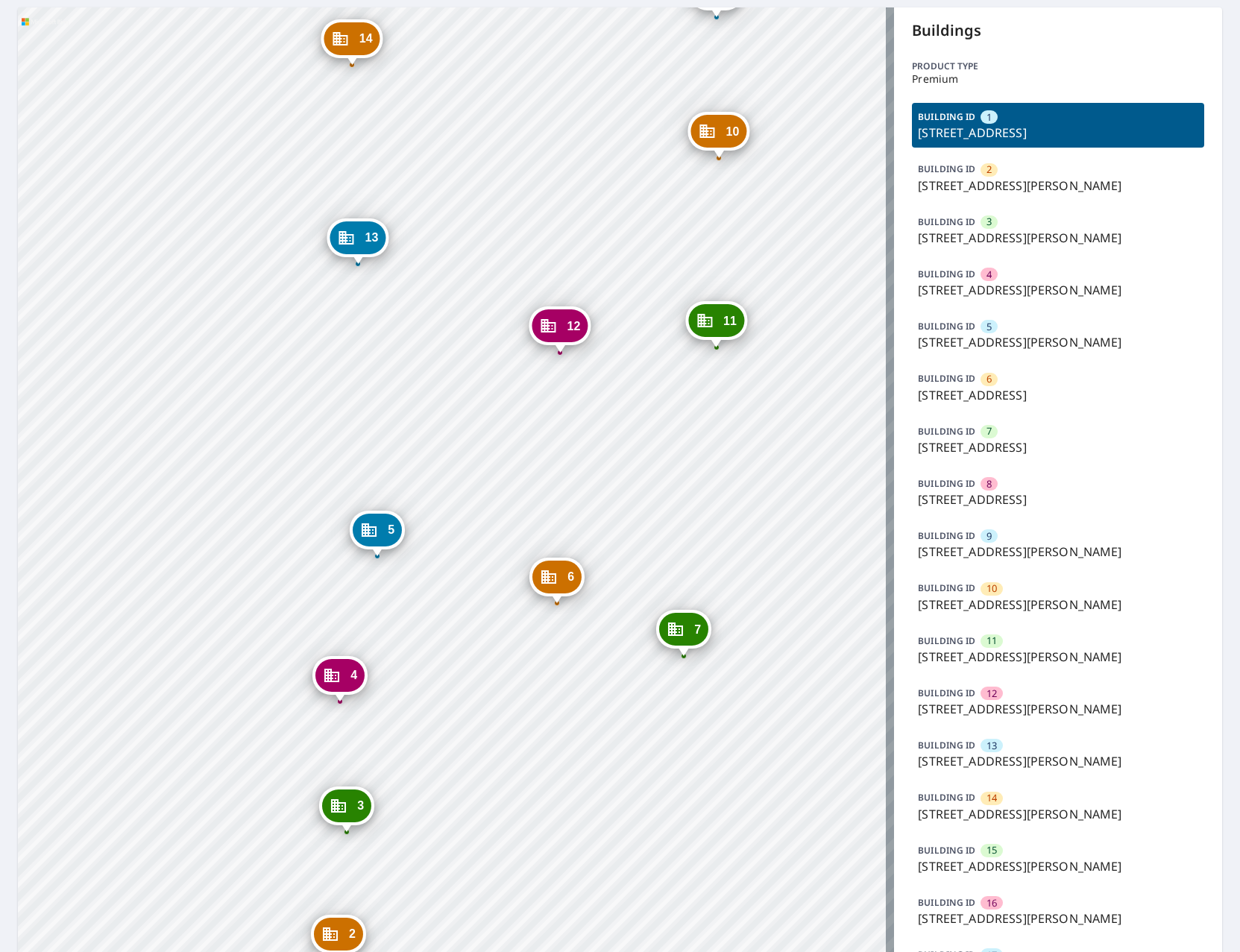
click at [604, 146] on div "2 1000 N Leonard Ave Saint Louis, MO 63106 3 1000 N Leonard Ave Saint Louis, MO…" at bounding box center [455, 678] width 876 height 1342
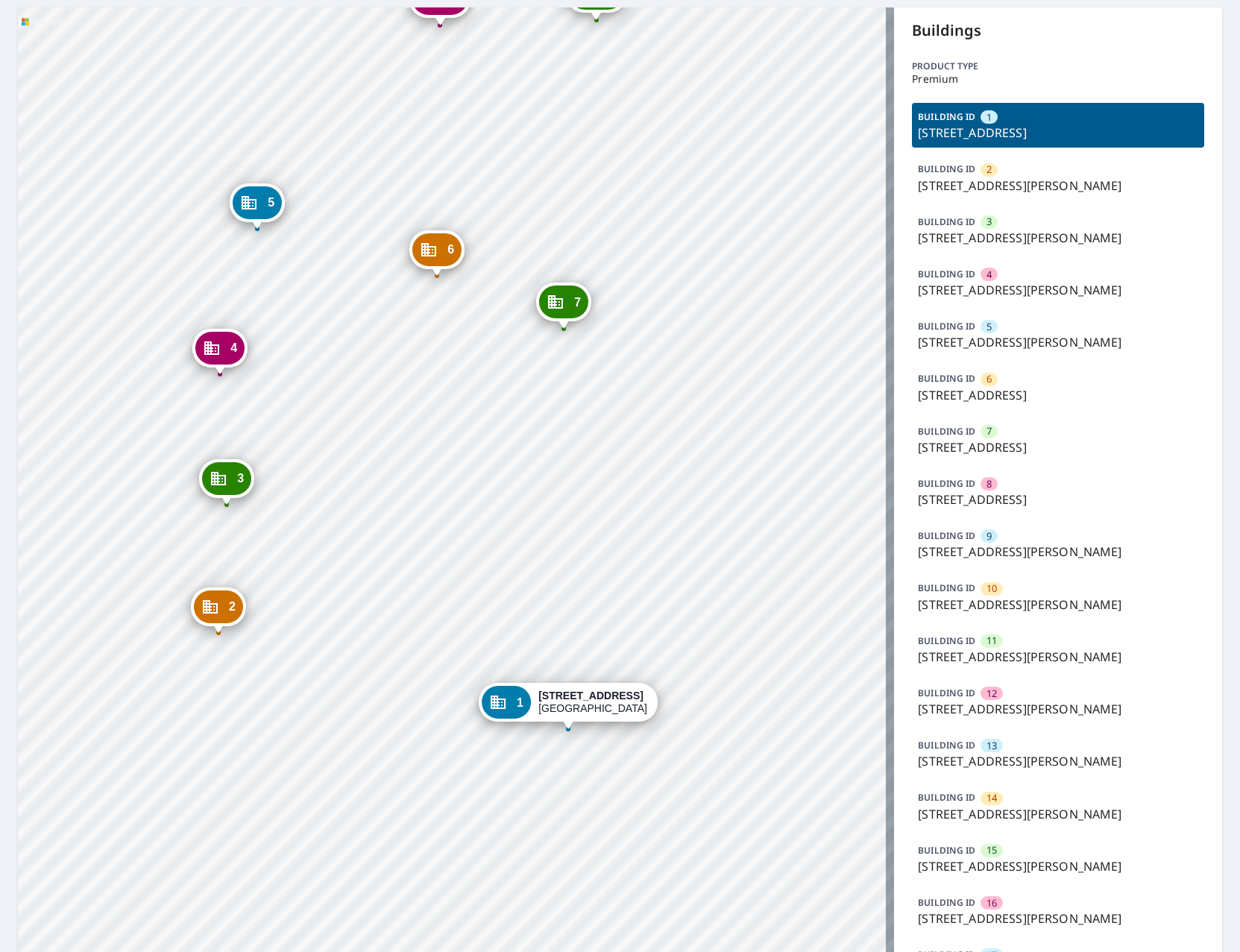
click at [335, 524] on div "2 1000 N Leonard Ave Saint Louis, MO 63106 3 1000 N Leonard Ave Saint Louis, MO…" at bounding box center [455, 678] width 876 height 1342
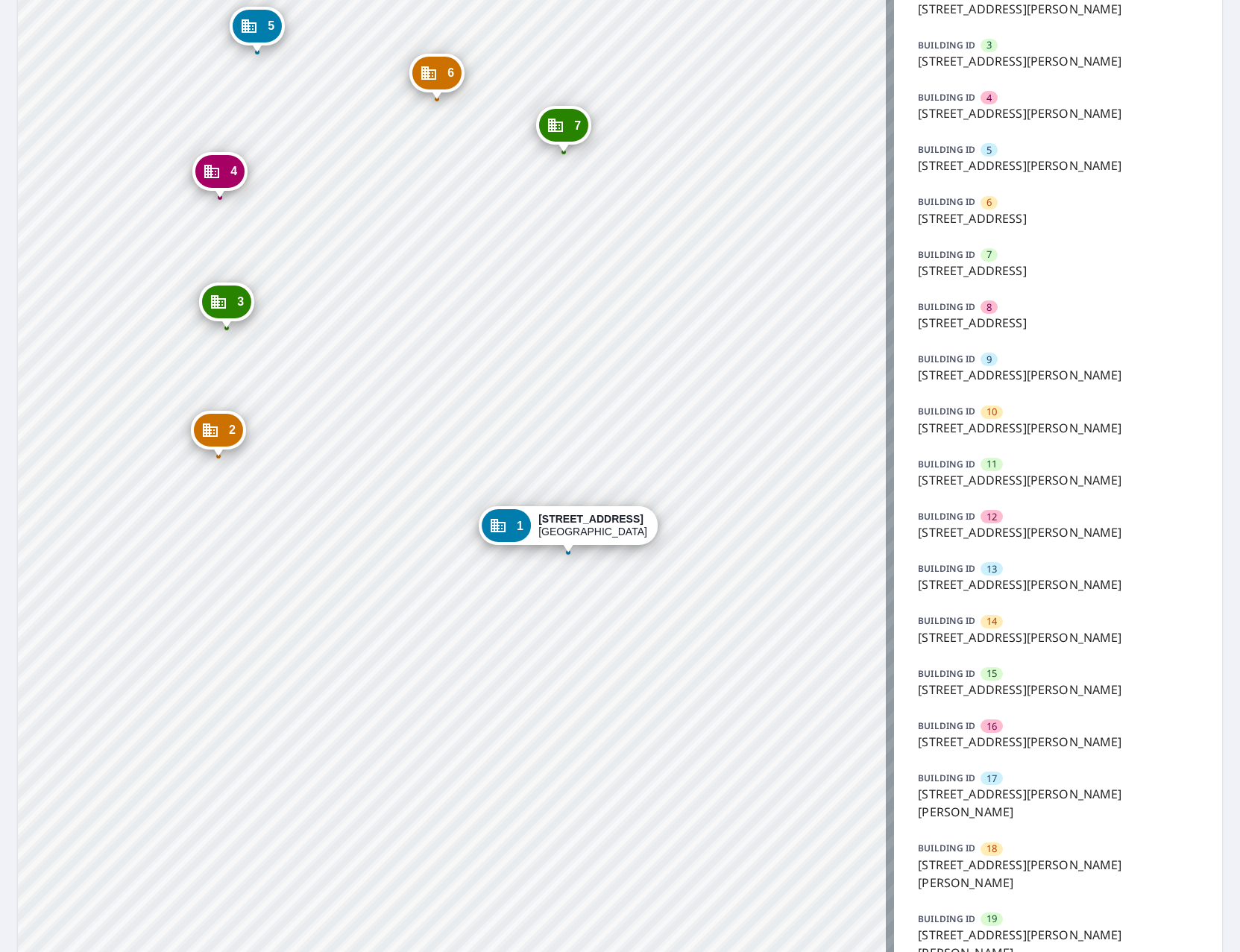
scroll to position [208, 0]
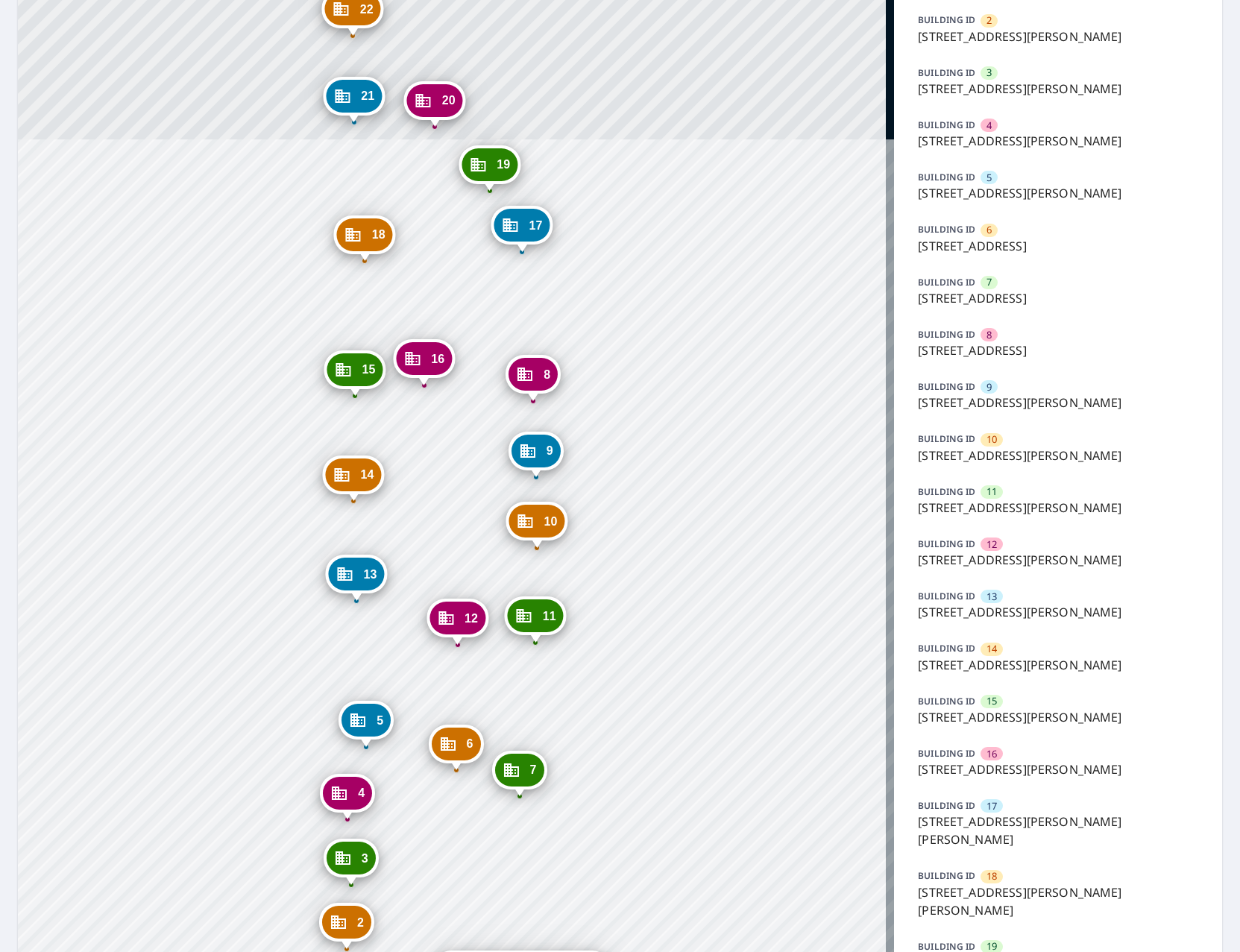
drag, startPoint x: 503, startPoint y: 152, endPoint x: 503, endPoint y: 656, distance: 504.0
click at [503, 656] on div "2 1000 N Leonard Ave Saint Louis, MO 63106 3 1000 N Leonard Ave Saint Louis, MO…" at bounding box center [455, 529] width 876 height 1342
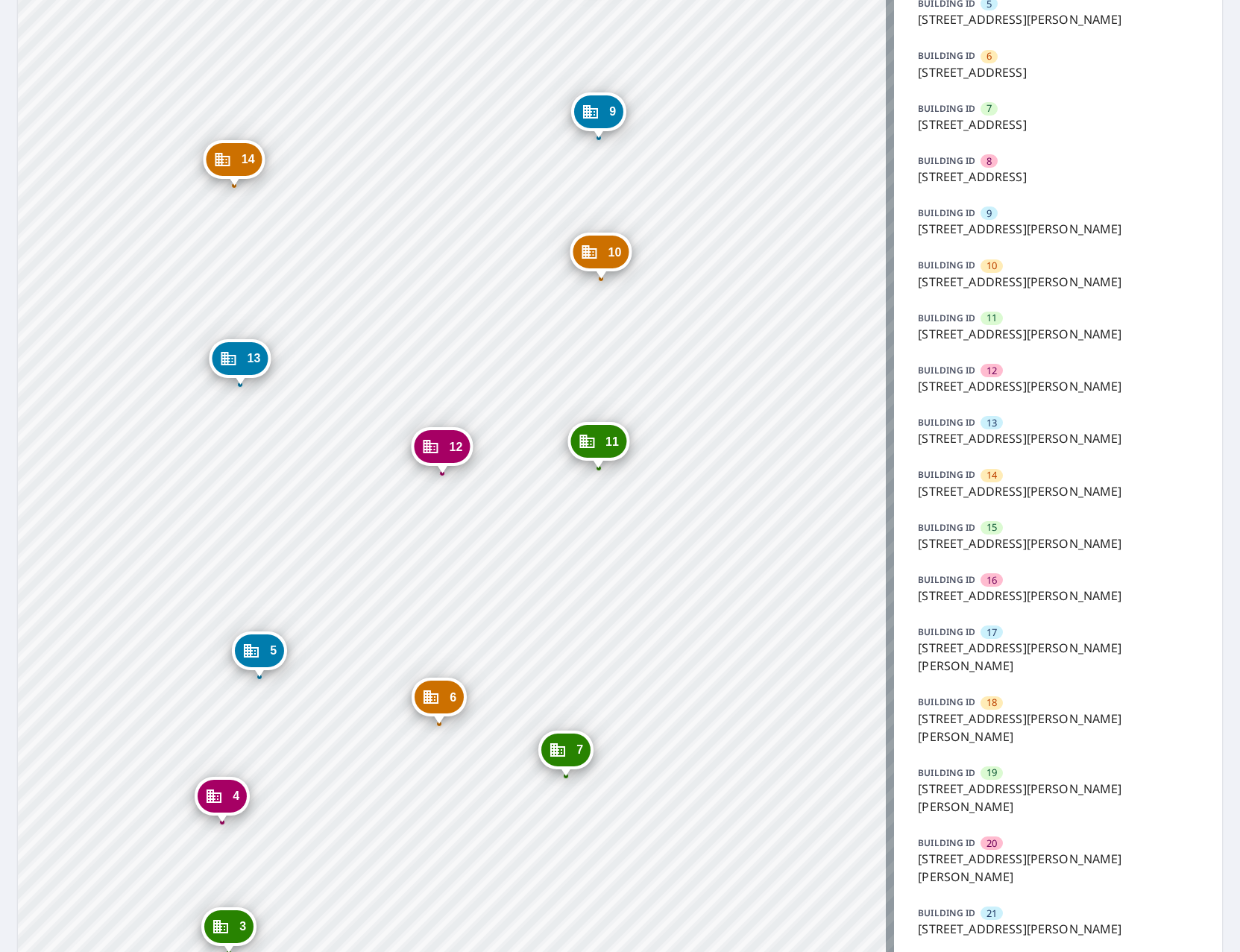
scroll to position [506, 0]
